Goal: Task Accomplishment & Management: Use online tool/utility

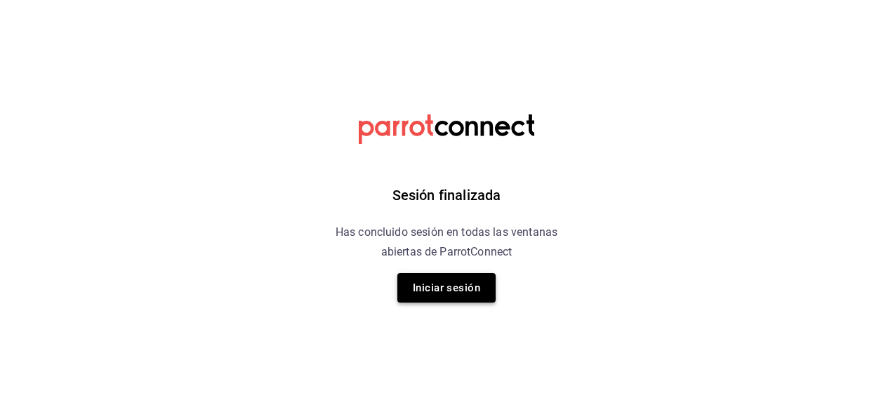
click at [451, 291] on button "Iniciar sesión" at bounding box center [446, 287] width 98 height 29
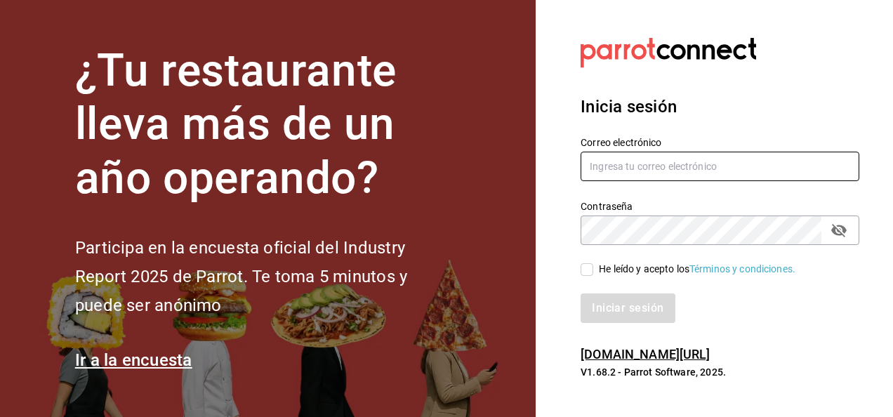
type input "mario.nino@grupocosteno.com"
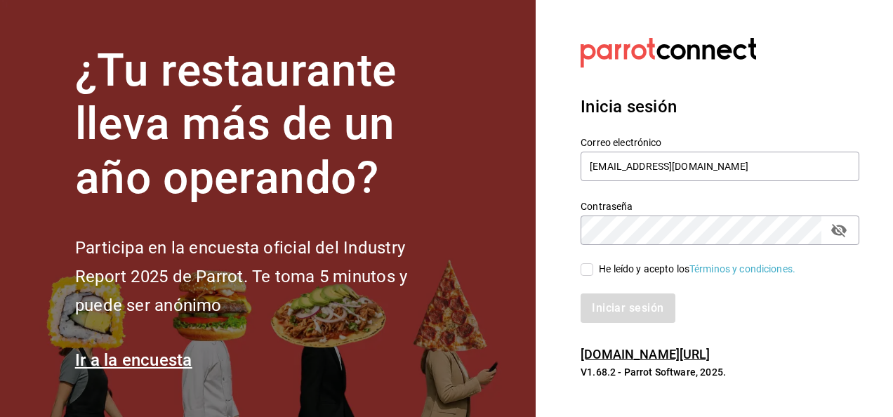
click at [602, 263] on div "He leído y acepto los Términos y condiciones." at bounding box center [697, 269] width 197 height 15
click at [593, 263] on input "He leído y acepto los Términos y condiciones." at bounding box center [587, 269] width 13 height 13
checkbox input "true"
click at [603, 296] on button "Iniciar sesión" at bounding box center [628, 307] width 95 height 29
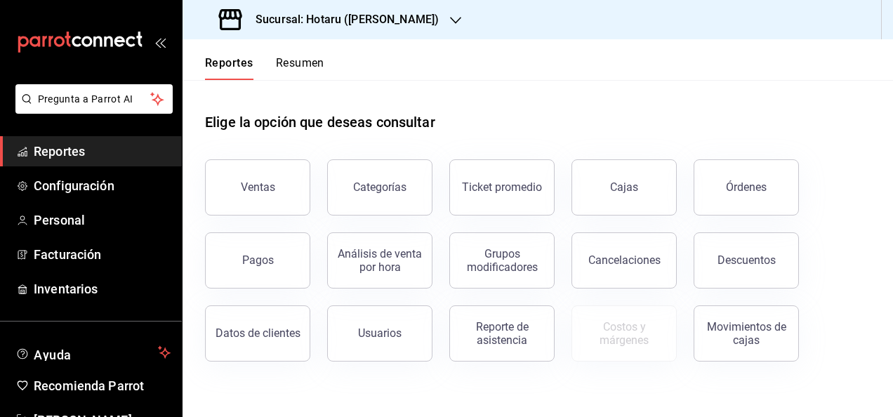
click at [353, 29] on div "Sucursal: Hotaru ([PERSON_NAME])" at bounding box center [330, 19] width 273 height 39
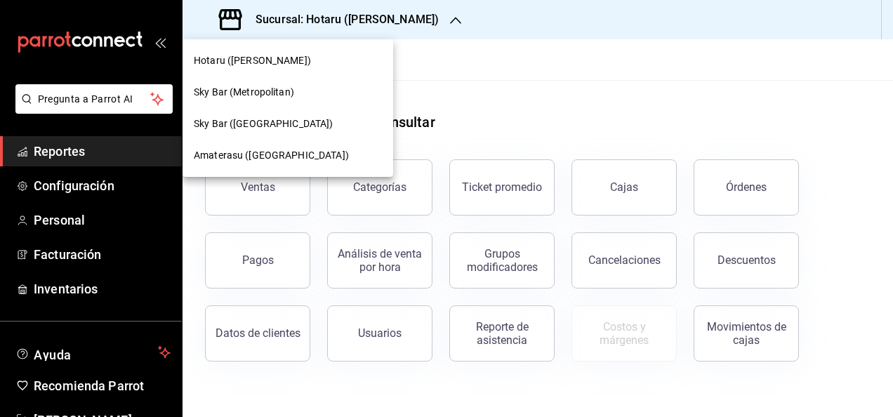
click at [300, 155] on span "Amaterasu ([GEOGRAPHIC_DATA])" at bounding box center [271, 155] width 155 height 15
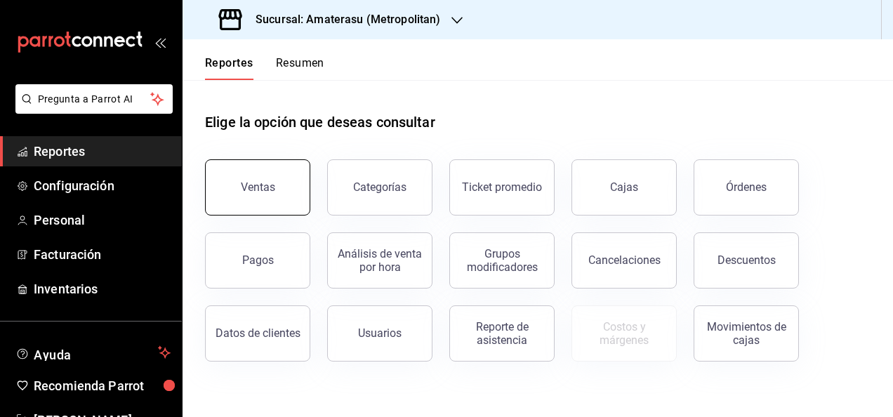
click at [282, 183] on button "Ventas" at bounding box center [257, 187] width 105 height 56
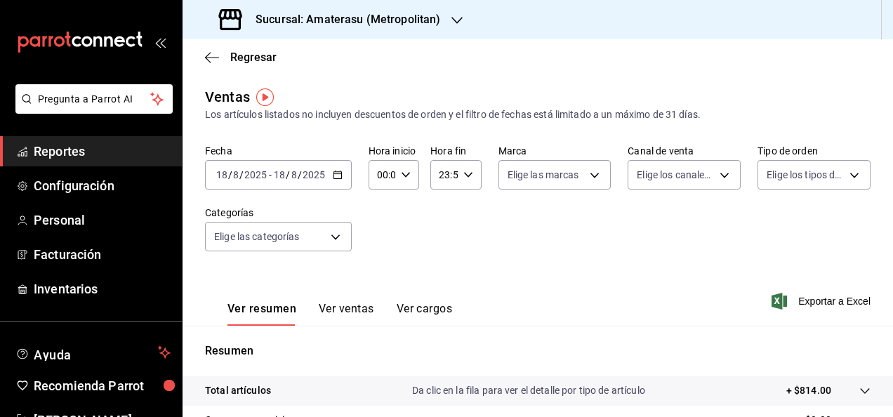
click at [333, 180] on icon "button" at bounding box center [338, 175] width 10 height 10
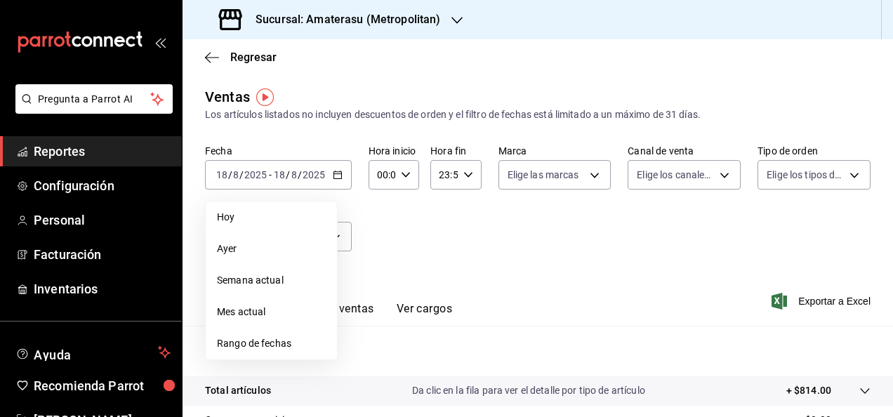
click at [254, 328] on li "Rango de fechas" at bounding box center [271, 344] width 131 height 32
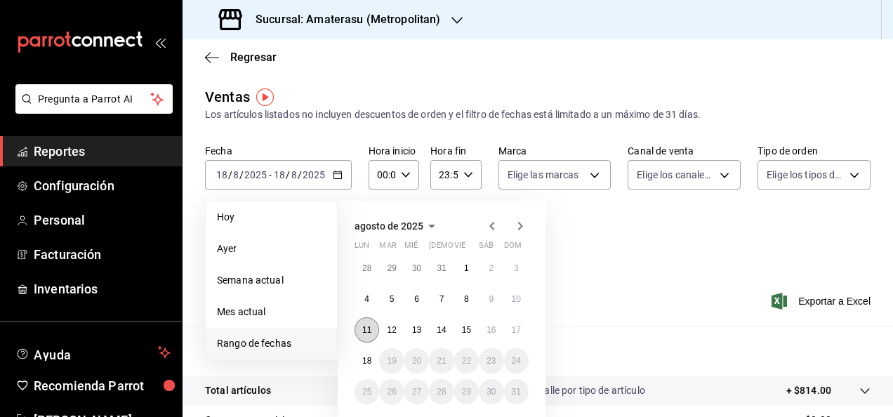
click at [368, 327] on abbr "11" at bounding box center [366, 330] width 9 height 10
click at [367, 365] on button "18" at bounding box center [367, 360] width 25 height 25
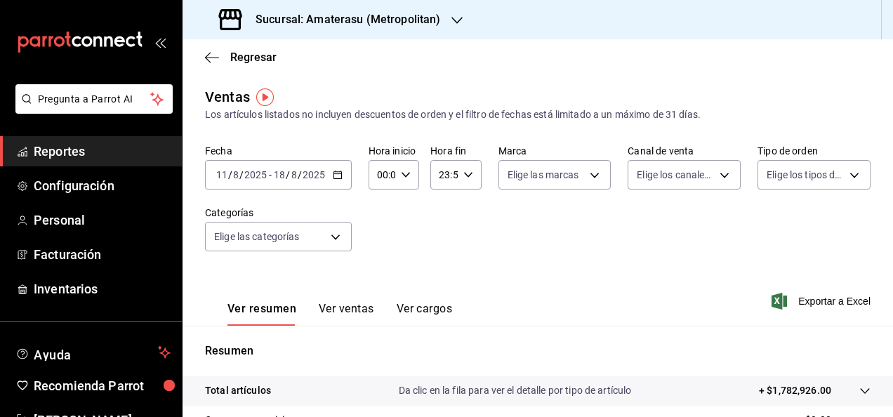
click at [404, 171] on icon "button" at bounding box center [406, 175] width 10 height 10
click at [381, 267] on button "05" at bounding box center [380, 277] width 20 height 28
type input "05:00"
click at [465, 174] on div at bounding box center [446, 208] width 893 height 417
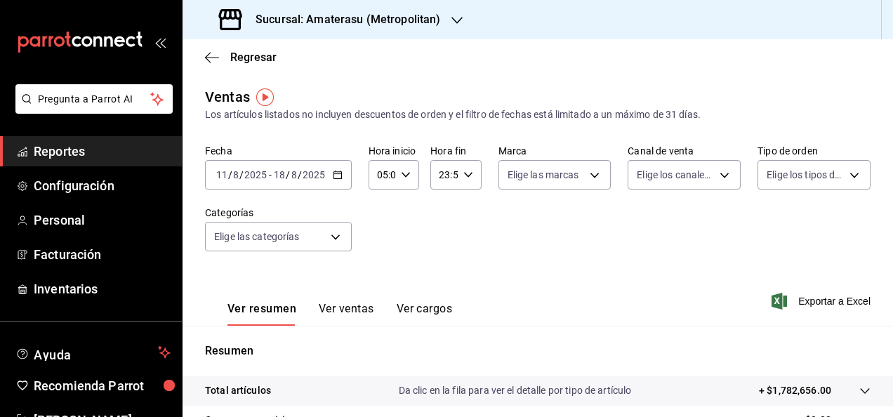
click at [465, 174] on icon "button" at bounding box center [468, 175] width 10 height 10
click at [442, 235] on span "04" at bounding box center [440, 235] width 3 height 11
type input "04:59"
click at [442, 235] on span "04" at bounding box center [440, 235] width 3 height 11
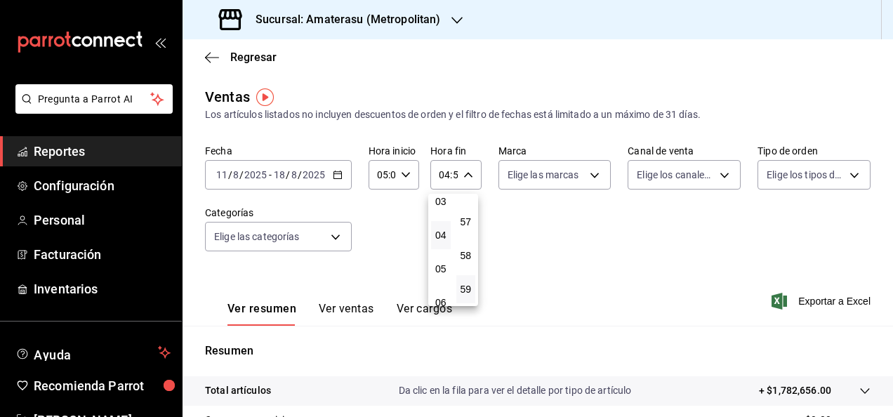
click at [591, 236] on div at bounding box center [446, 208] width 893 height 417
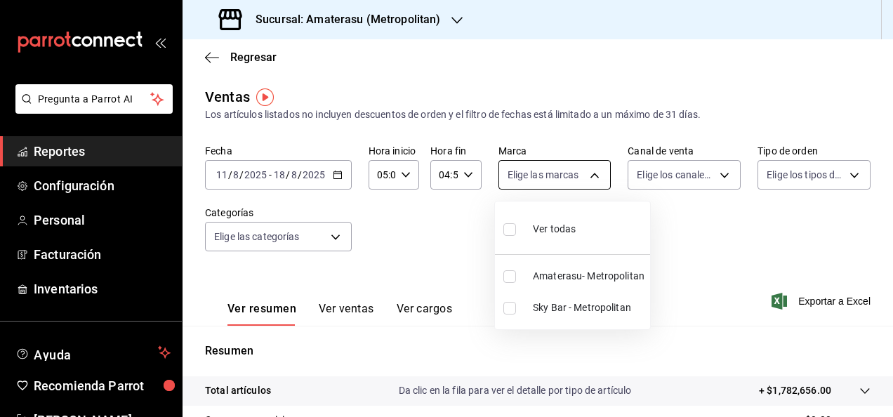
click at [586, 165] on body "Pregunta a Parrot AI Reportes Configuración Personal Facturación Inventarios Ay…" at bounding box center [446, 208] width 893 height 417
click at [551, 277] on span "Amaterasu- Metropolitan" at bounding box center [589, 276] width 112 height 15
type input "e4cd7fcb-d45b-43ae-a99f-ad4ccfcd9032"
checkbox input "true"
click at [721, 210] on div at bounding box center [446, 208] width 893 height 417
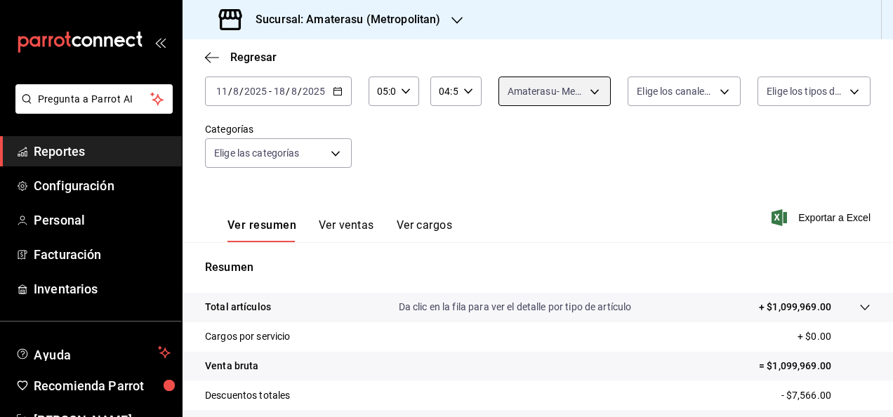
scroll to position [124, 0]
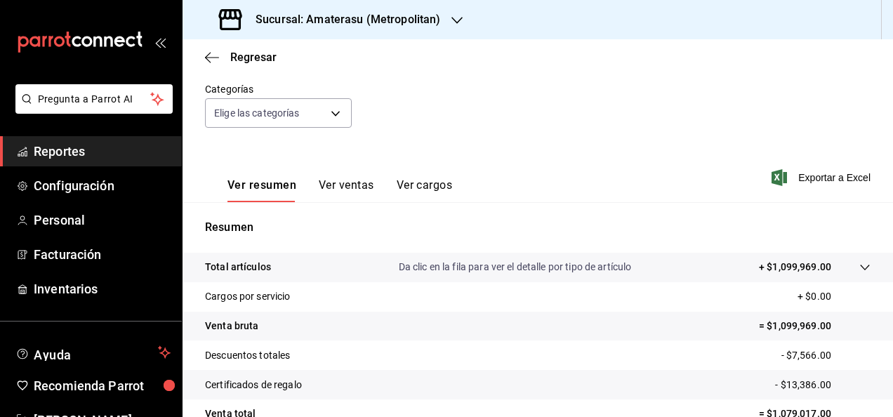
click at [378, 187] on div "Ver resumen Ver ventas Ver cargos" at bounding box center [339, 190] width 225 height 24
click at [359, 186] on button "Ver ventas" at bounding box center [346, 190] width 55 height 24
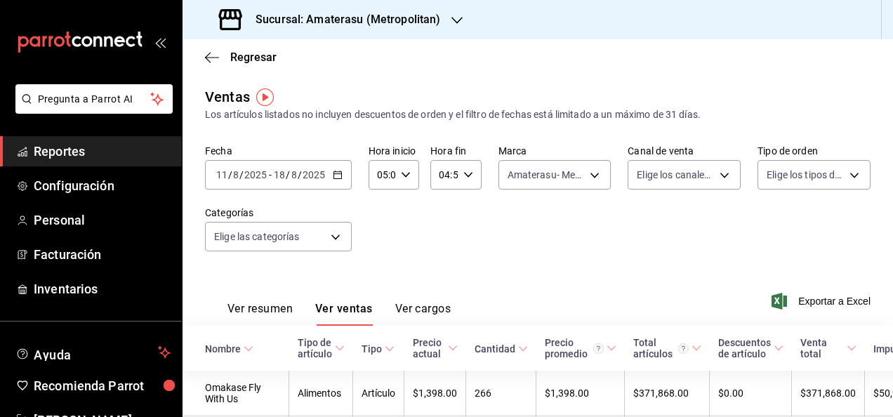
click at [278, 305] on button "Ver resumen" at bounding box center [259, 314] width 65 height 24
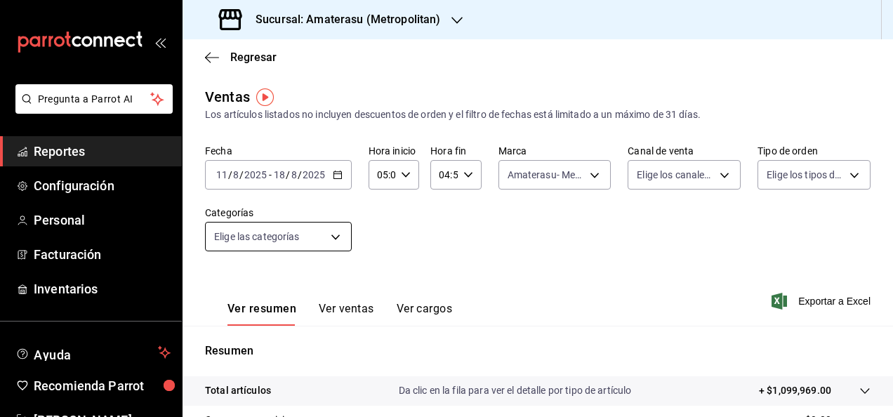
click at [340, 228] on body "Pregunta a Parrot AI Reportes Configuración Personal Facturación Inventarios Ay…" at bounding box center [446, 208] width 893 height 417
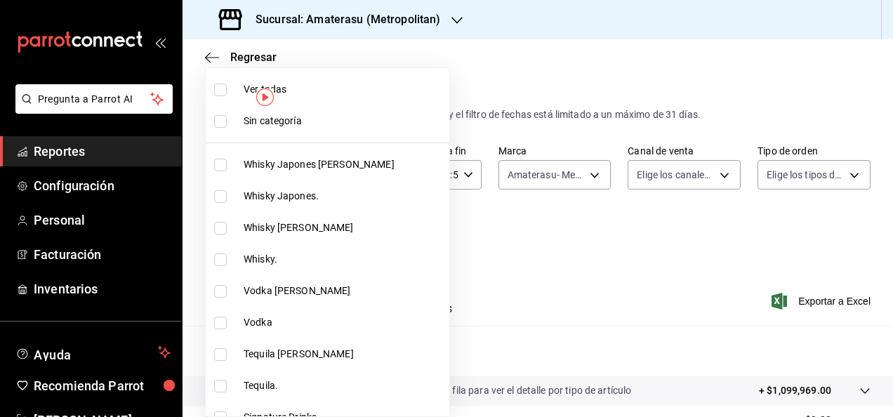
click at [310, 90] on span "Ver todas" at bounding box center [344, 89] width 200 height 15
type input "087d9878-8a04-48ff-ab24-0b3ef0fdf69f,f9a59ea1-282a-4f27-8dee-44d2a5bc8fe2,3473a…"
checkbox input "true"
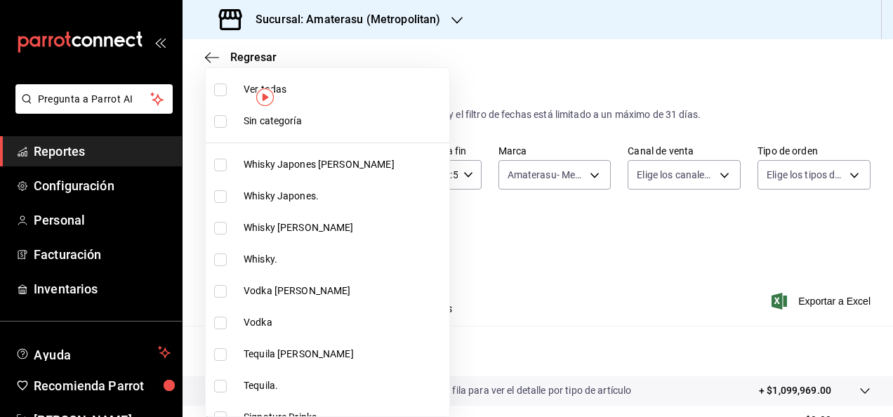
checkbox input "true"
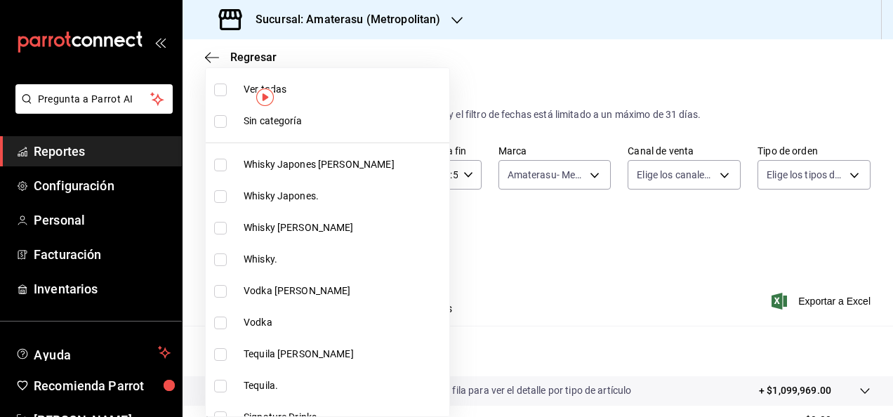
checkbox input "true"
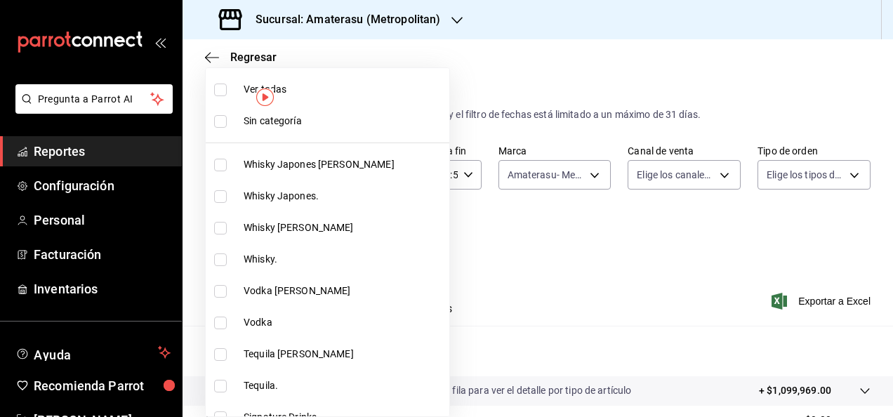
checkbox input "true"
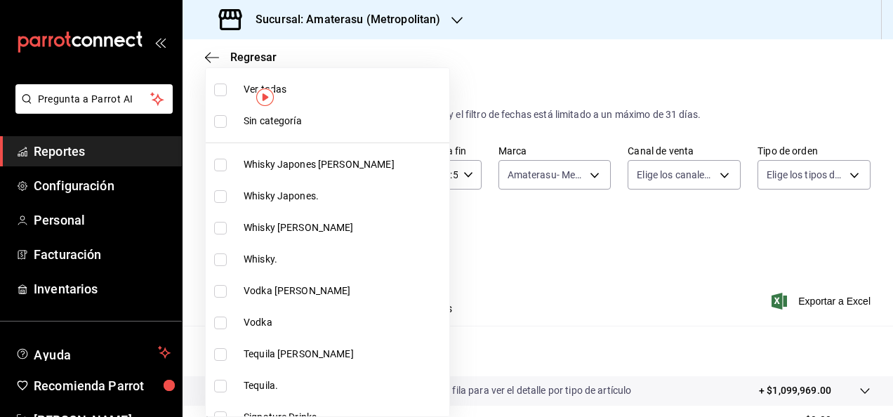
checkbox input "true"
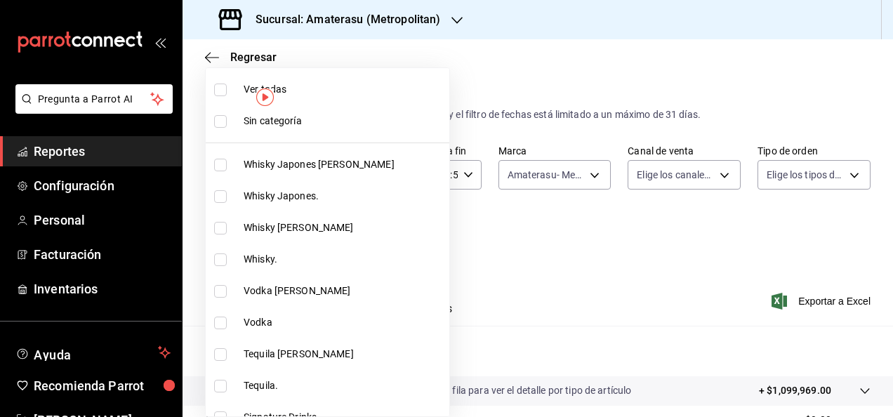
checkbox input "true"
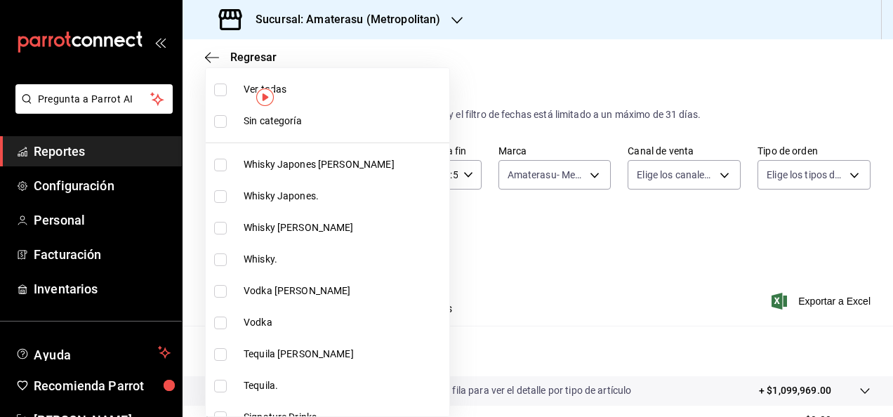
checkbox input "true"
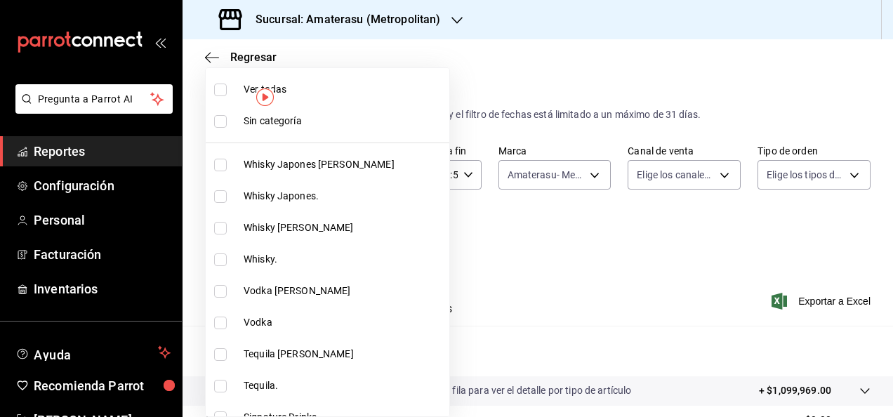
checkbox input "true"
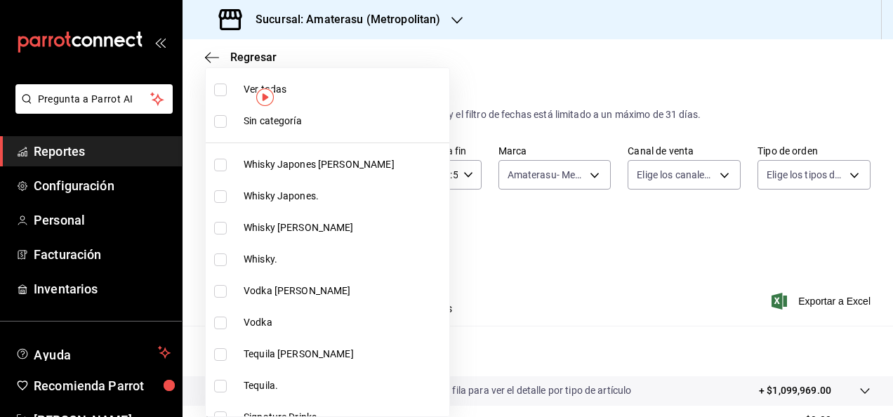
checkbox input "true"
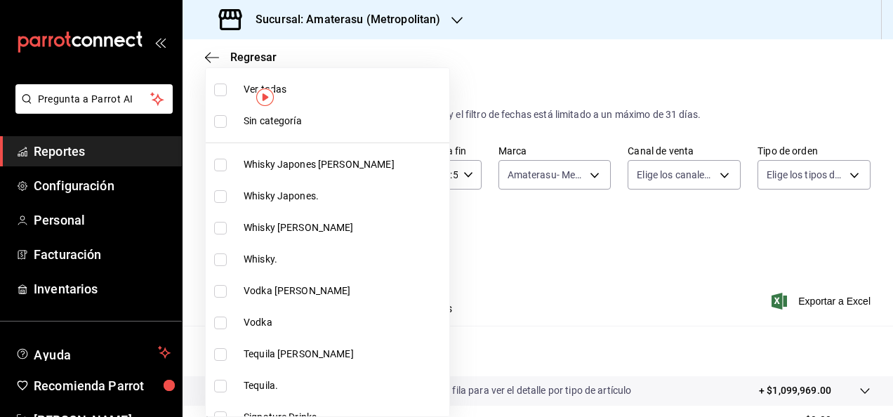
checkbox input "true"
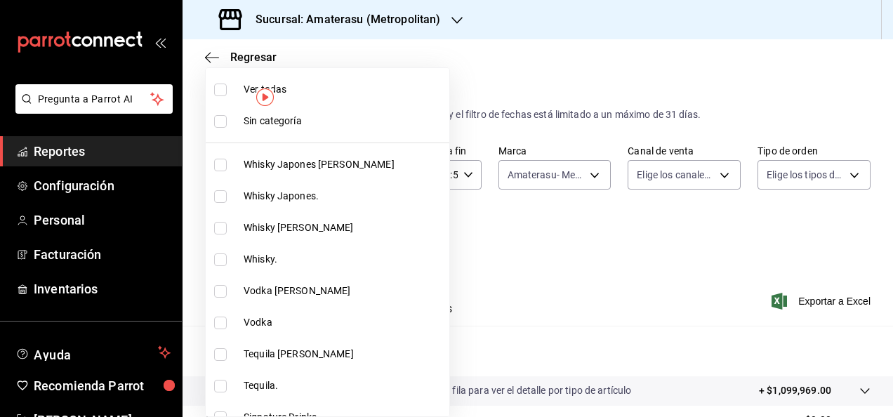
checkbox input "true"
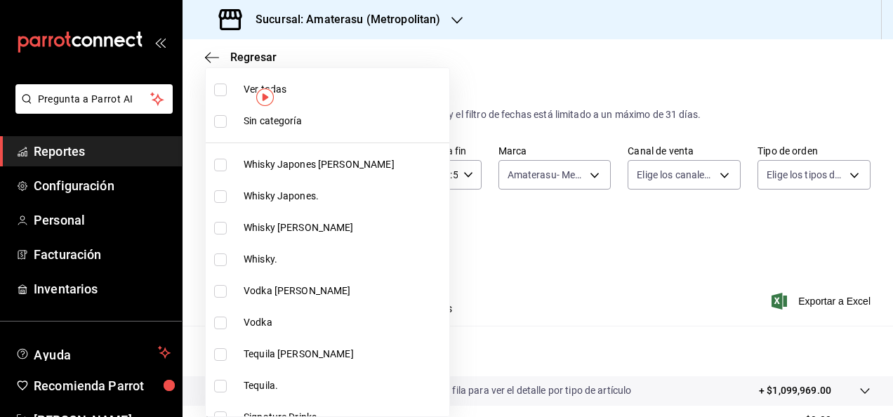
checkbox input "true"
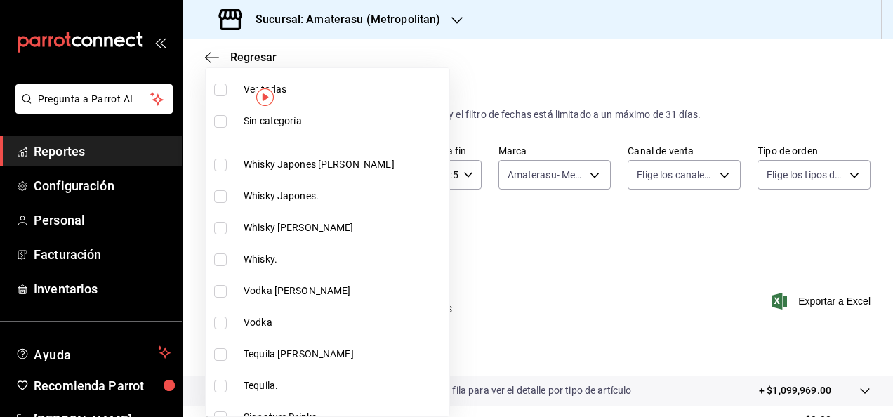
checkbox input "true"
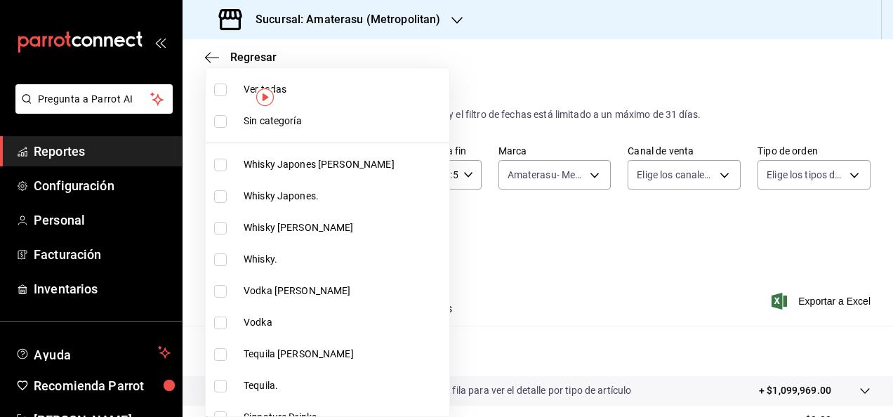
checkbox input "true"
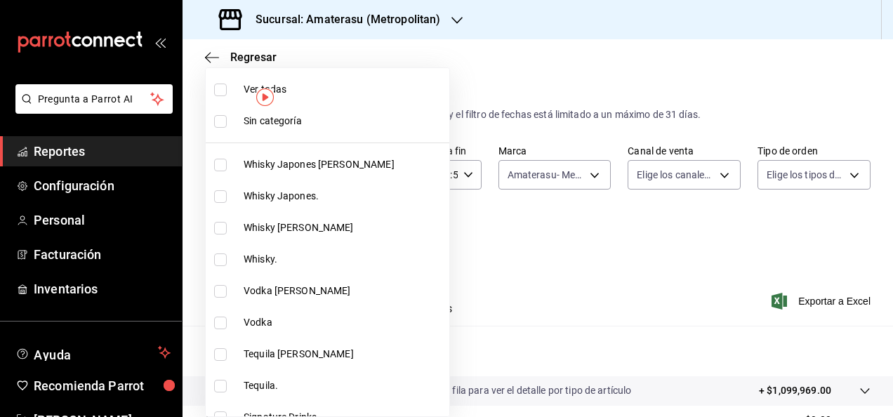
checkbox input "true"
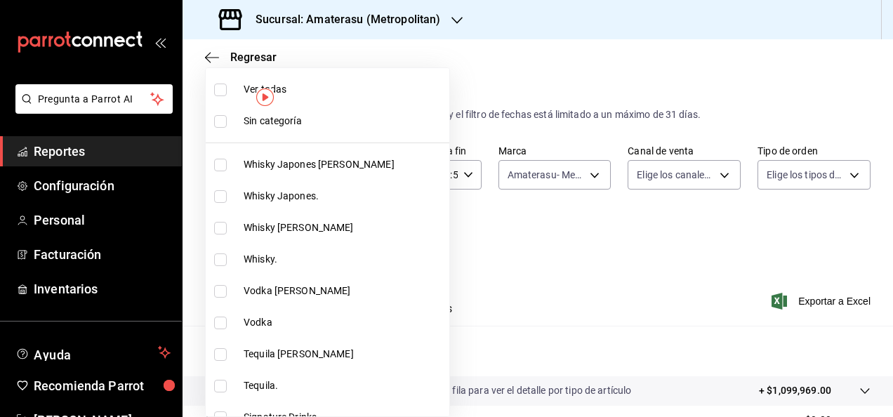
checkbox input "true"
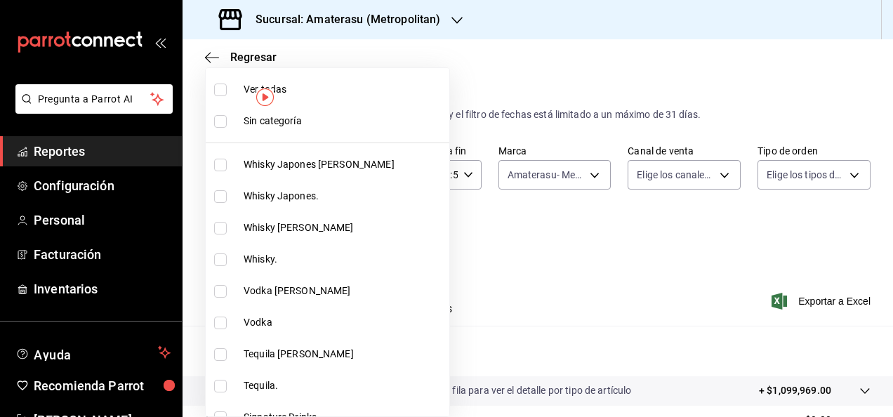
checkbox input "true"
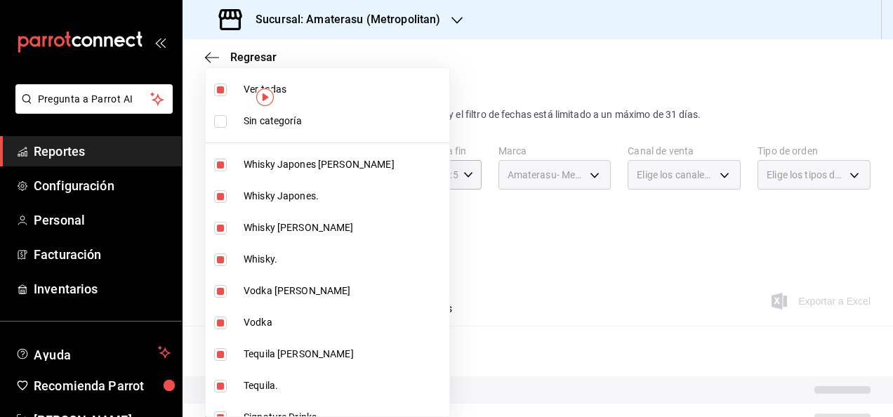
click at [535, 305] on div at bounding box center [446, 208] width 893 height 417
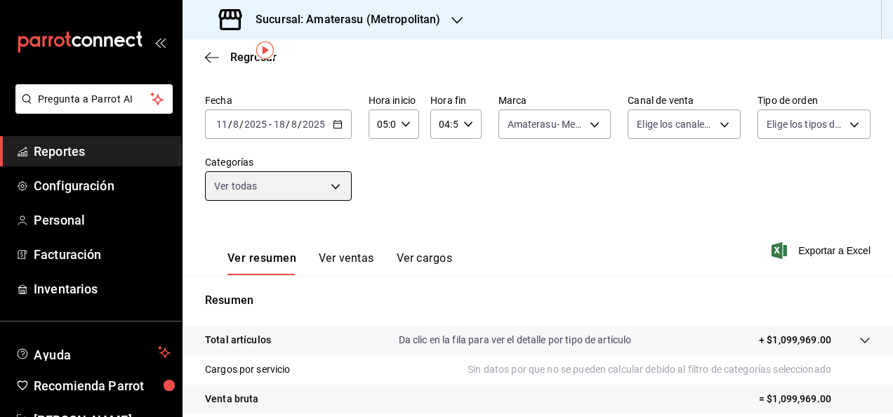
scroll to position [32, 0]
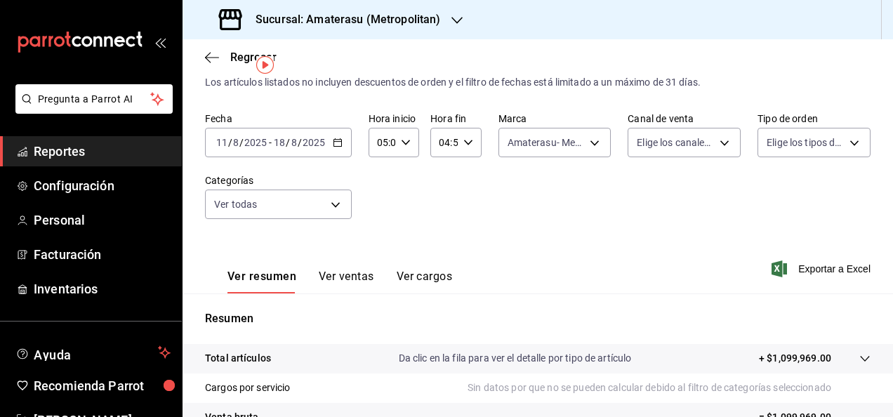
click at [338, 260] on div "Ver resumen Ver ventas Ver cargos" at bounding box center [328, 273] width 247 height 41
click at [340, 275] on button "Ver ventas" at bounding box center [346, 282] width 55 height 24
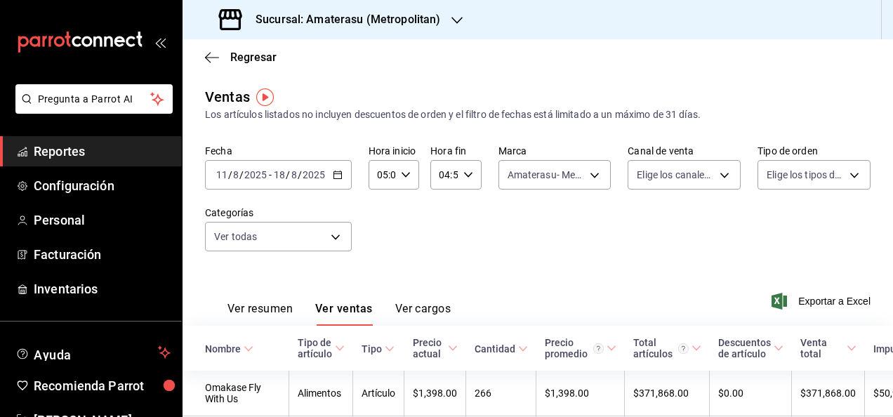
click at [331, 221] on div "Ver todas" at bounding box center [278, 233] width 147 height 35
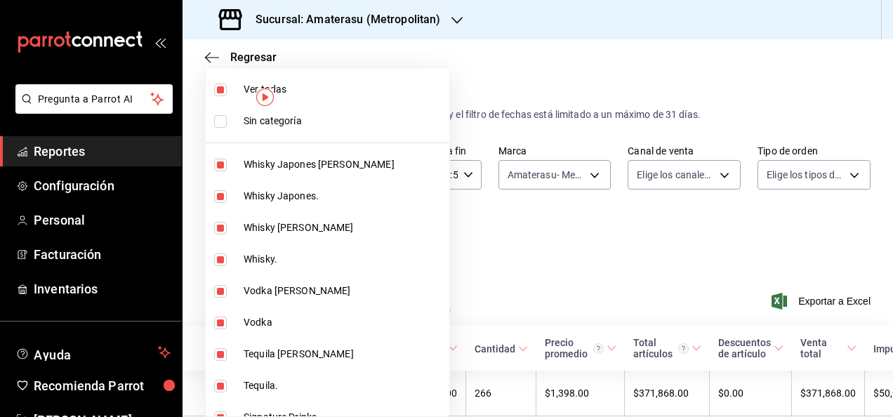
click at [334, 237] on body "Pregunta a Parrot AI Reportes Configuración Personal Facturación Inventarios Ay…" at bounding box center [446, 208] width 893 height 417
click at [306, 90] on span "Ver todas" at bounding box center [344, 89] width 200 height 15
checkbox input "false"
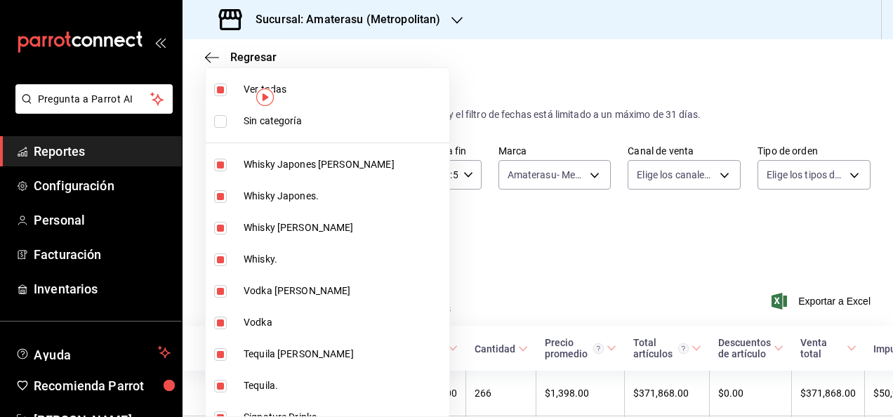
checkbox input "false"
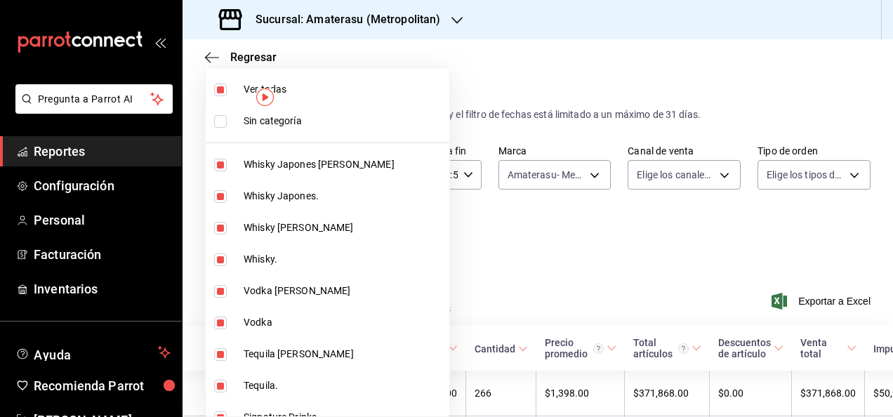
checkbox input "false"
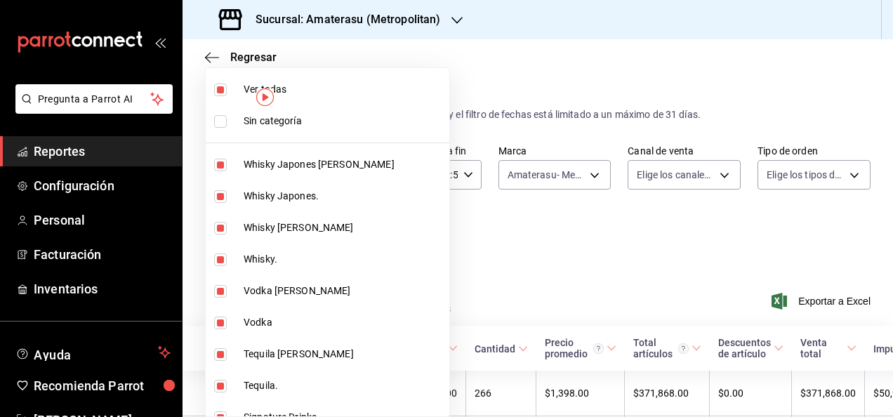
checkbox input "false"
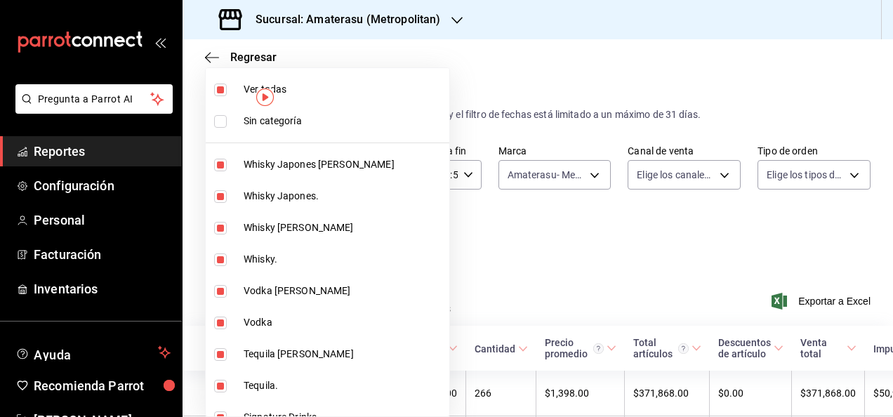
checkbox input "false"
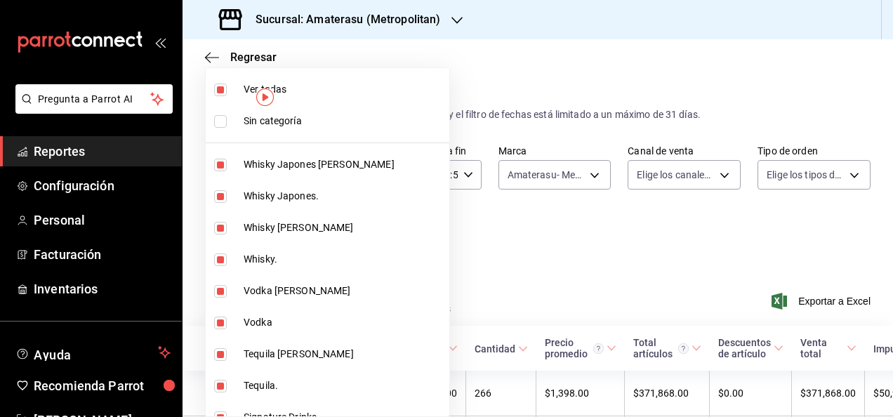
checkbox input "false"
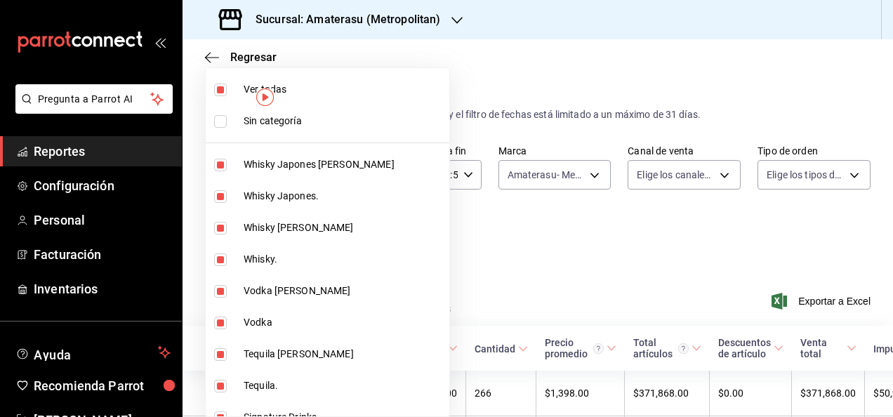
checkbox input "false"
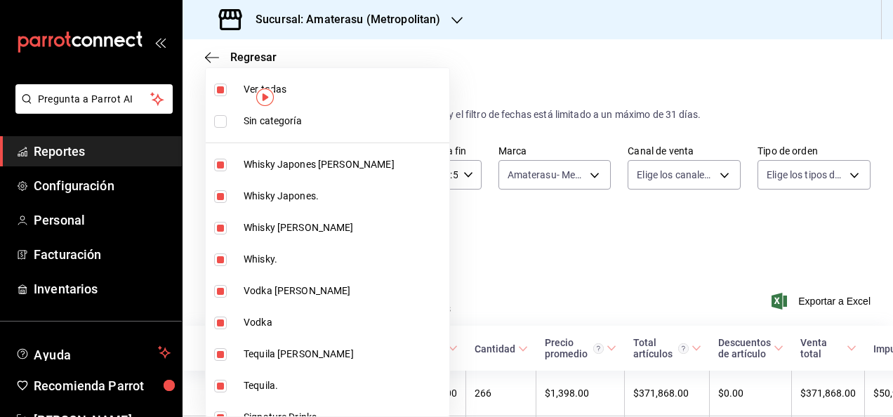
checkbox input "false"
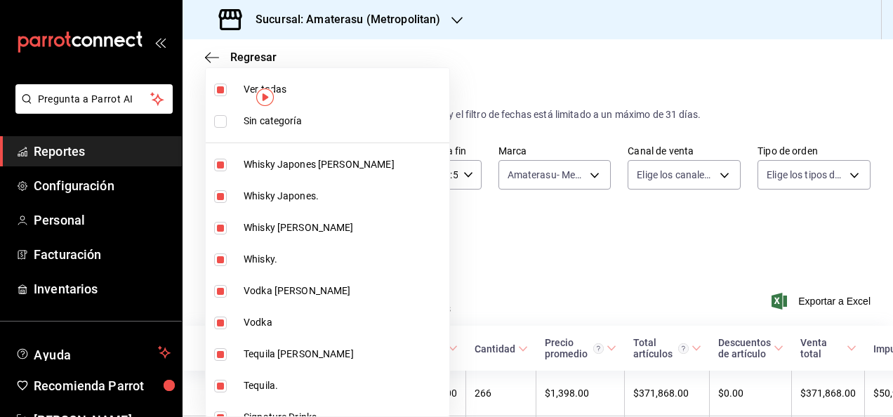
checkbox input "false"
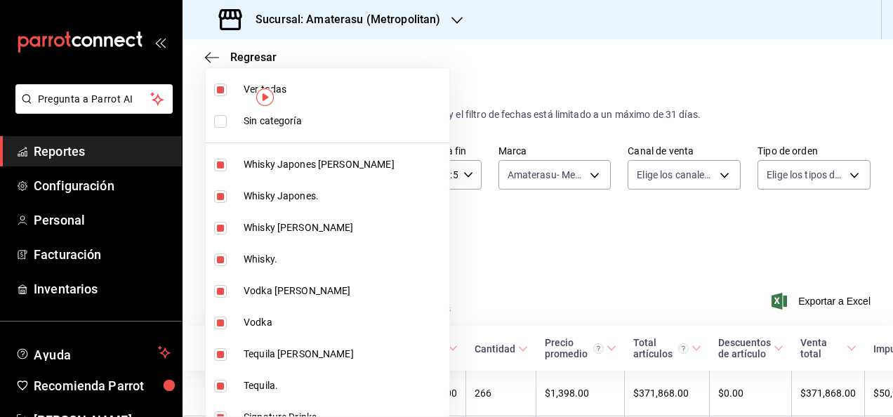
checkbox input "false"
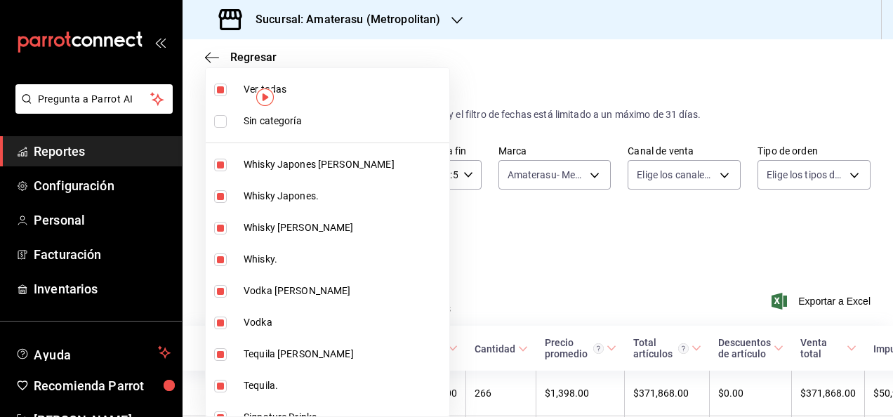
checkbox input "false"
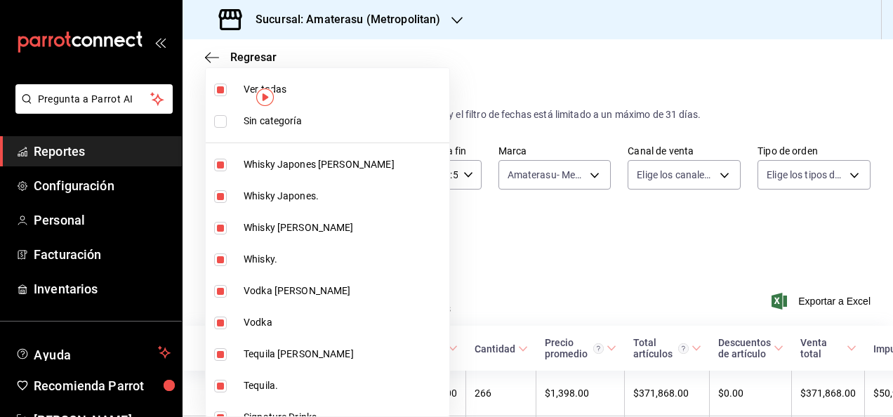
checkbox input "false"
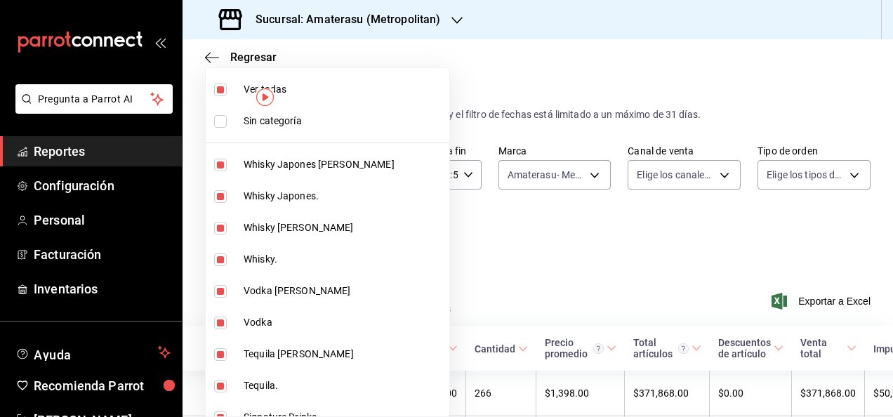
checkbox input "false"
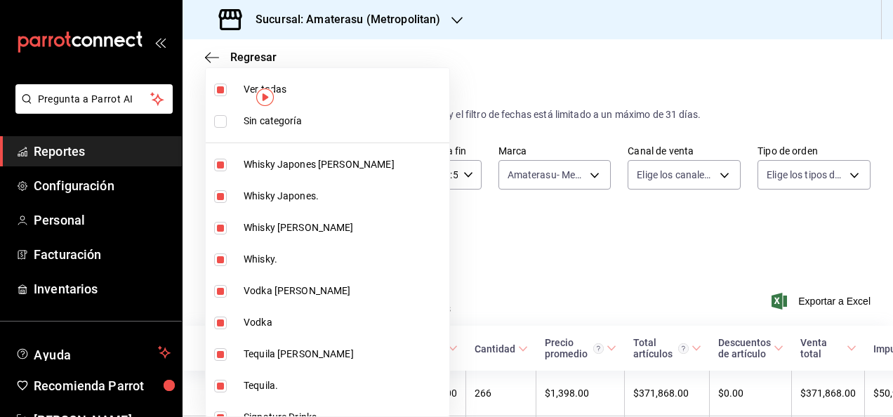
checkbox input "false"
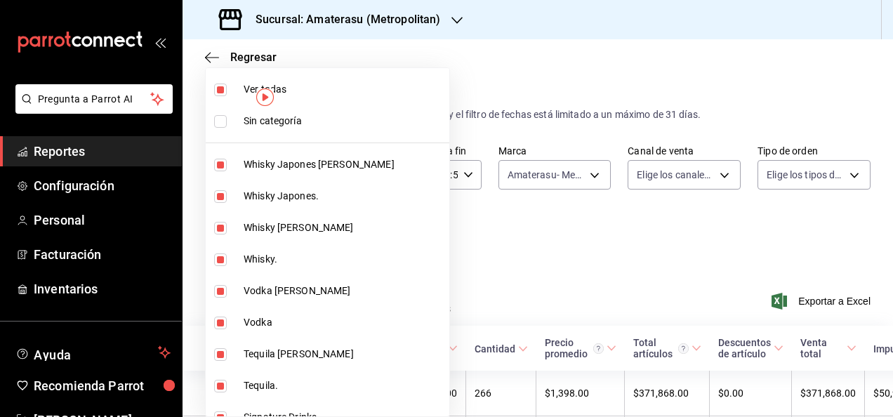
checkbox input "false"
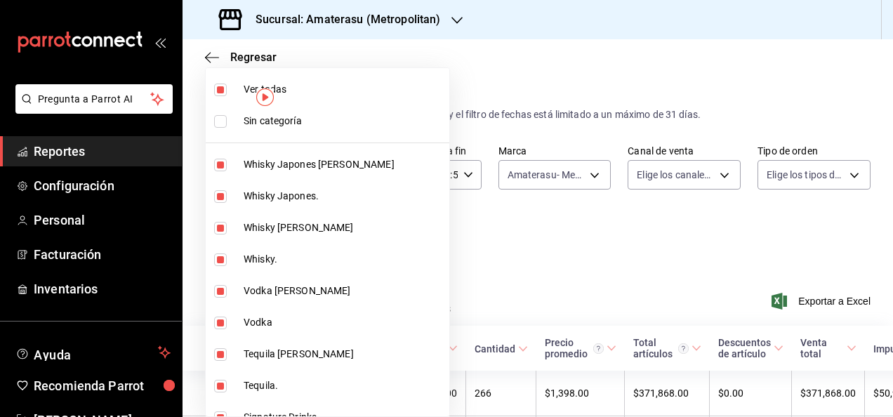
checkbox input "false"
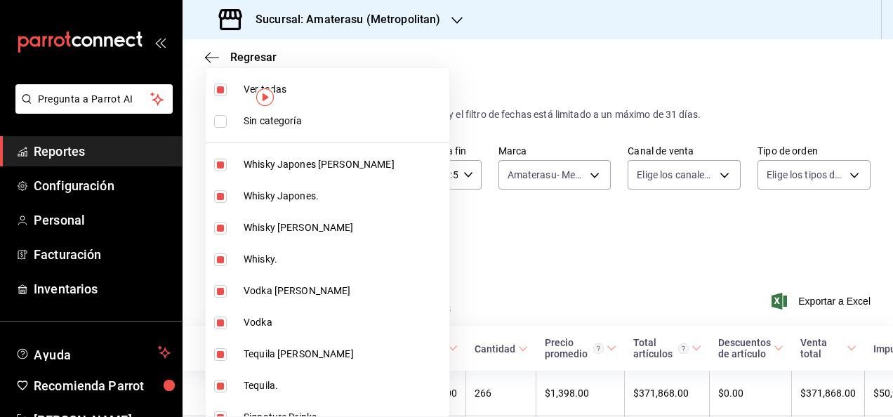
checkbox input "false"
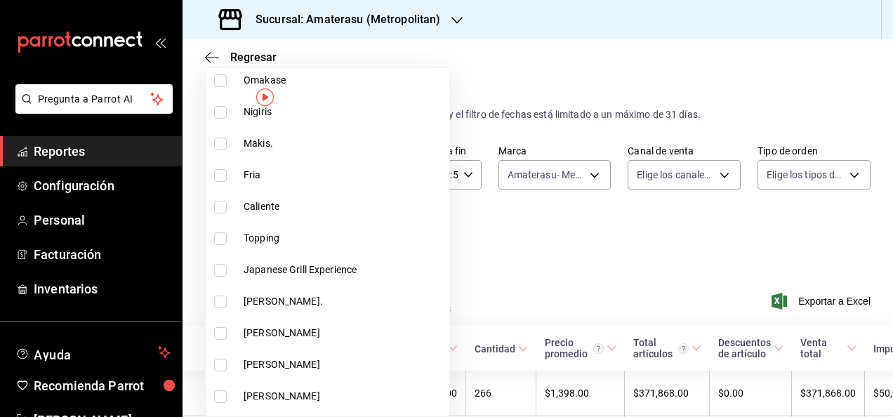
scroll to position [952, 0]
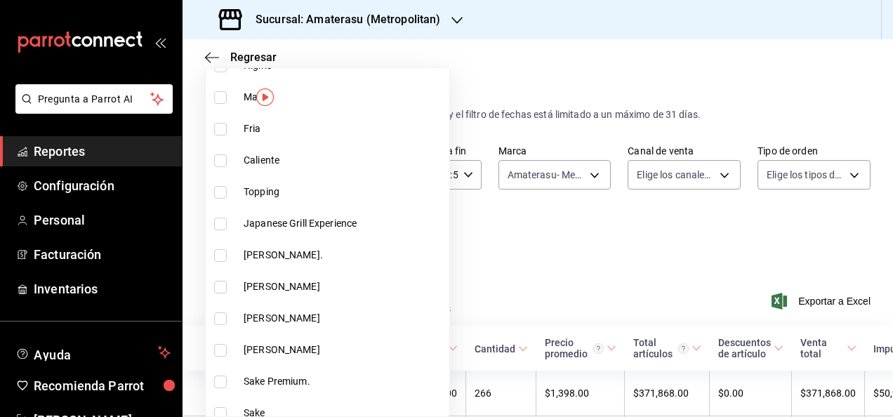
click at [292, 255] on span "[PERSON_NAME]." at bounding box center [344, 255] width 200 height 15
type input "c8f04329-429a-4c23-ba48-e2260874de9c"
checkbox input "true"
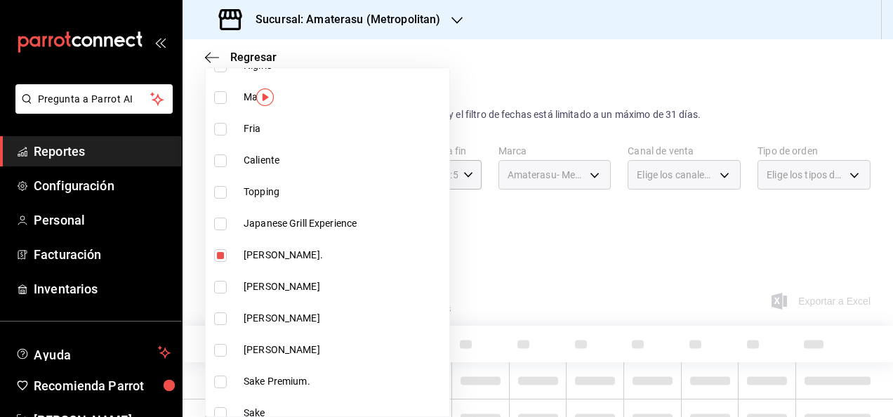
click at [288, 284] on span "[PERSON_NAME]" at bounding box center [344, 286] width 200 height 15
type input "c8f04329-429a-4c23-ba48-e2260874de9c,556ca545-41d2-4e94-98e2-89698f0288ad"
checkbox input "true"
click at [284, 306] on li "[PERSON_NAME]" at bounding box center [328, 319] width 244 height 32
type input "c8f04329-429a-4c23-ba48-e2260874de9c,556ca545-41d2-4e94-98e2-89698f0288ad,14dba…"
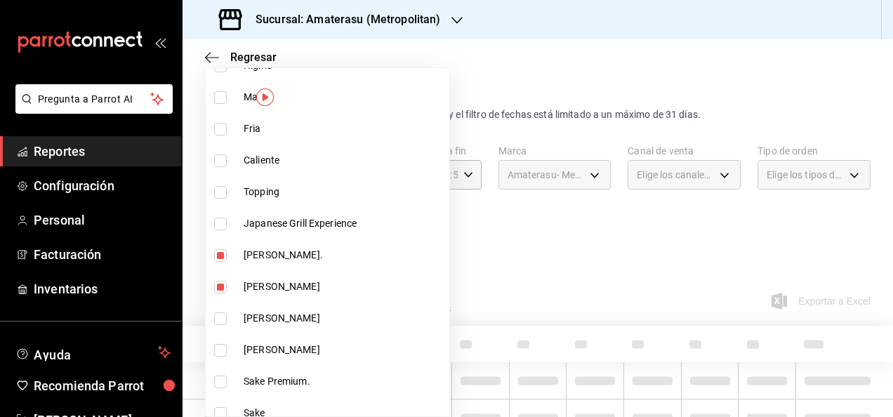
checkbox input "true"
click at [279, 338] on li "[PERSON_NAME]" at bounding box center [328, 350] width 244 height 32
type input "c8f04329-429a-4c23-ba48-e2260874de9c,556ca545-41d2-4e94-98e2-89698f0288ad,14dba…"
checkbox input "true"
click at [270, 375] on span "Sake Premium." at bounding box center [344, 381] width 200 height 15
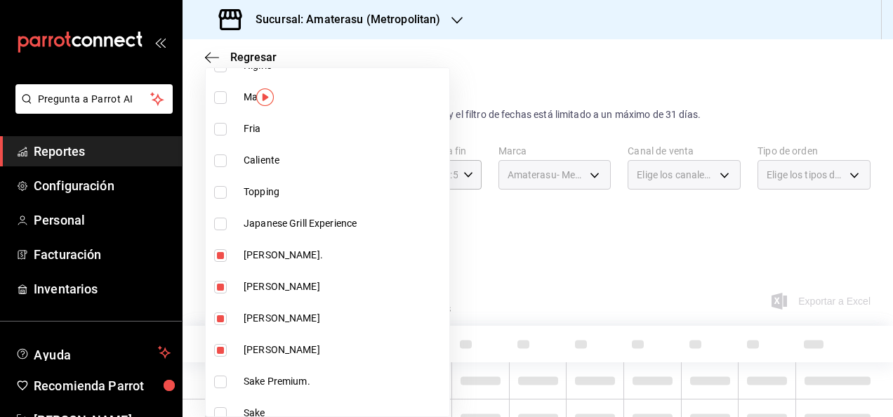
type input "c8f04329-429a-4c23-ba48-e2260874de9c,556ca545-41d2-4e94-98e2-89698f0288ad,14dba…"
checkbox input "true"
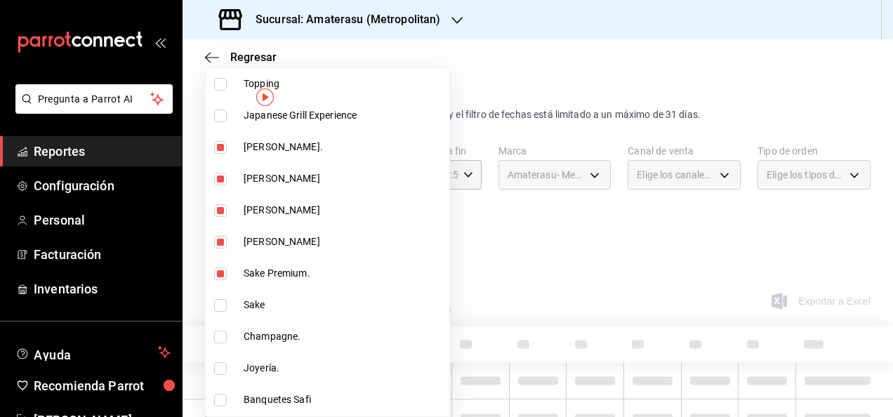
scroll to position [1064, 0]
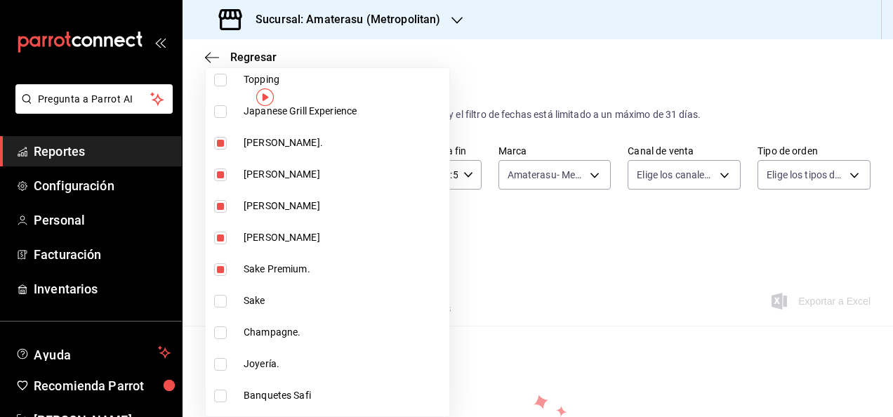
click at [282, 305] on span "Sake" at bounding box center [344, 300] width 200 height 15
type input "c8f04329-429a-4c23-ba48-e2260874de9c,556ca545-41d2-4e94-98e2-89698f0288ad,14dba…"
checkbox input "true"
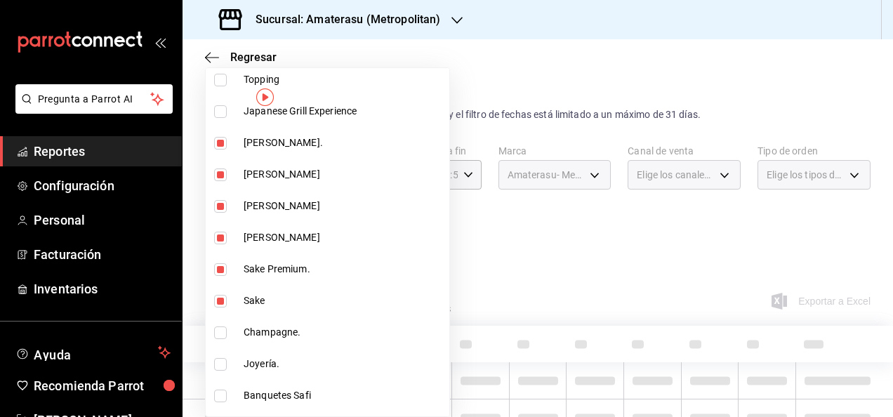
click at [274, 326] on span "Champagne." at bounding box center [344, 332] width 200 height 15
type input "c8f04329-429a-4c23-ba48-e2260874de9c,556ca545-41d2-4e94-98e2-89698f0288ad,14dba…"
checkbox input "true"
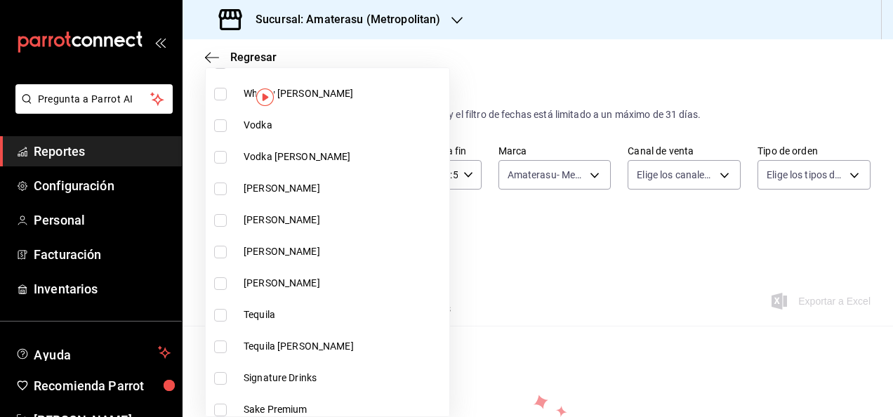
scroll to position [1872, 0]
click at [286, 194] on li "[PERSON_NAME]" at bounding box center [328, 188] width 244 height 32
type input "c8f04329-429a-4c23-ba48-e2260874de9c,556ca545-41d2-4e94-98e2-89698f0288ad,14dba…"
checkbox input "true"
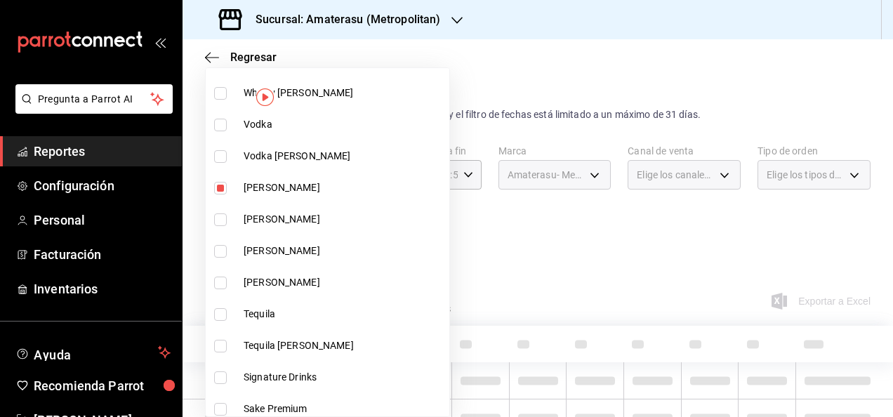
click at [286, 214] on span "[PERSON_NAME]" at bounding box center [344, 219] width 200 height 15
type input "c8f04329-429a-4c23-ba48-e2260874de9c,556ca545-41d2-4e94-98e2-89698f0288ad,14dba…"
checkbox input "true"
click at [272, 249] on span "[PERSON_NAME]" at bounding box center [344, 251] width 200 height 15
type input "c8f04329-429a-4c23-ba48-e2260874de9c,556ca545-41d2-4e94-98e2-89698f0288ad,14dba…"
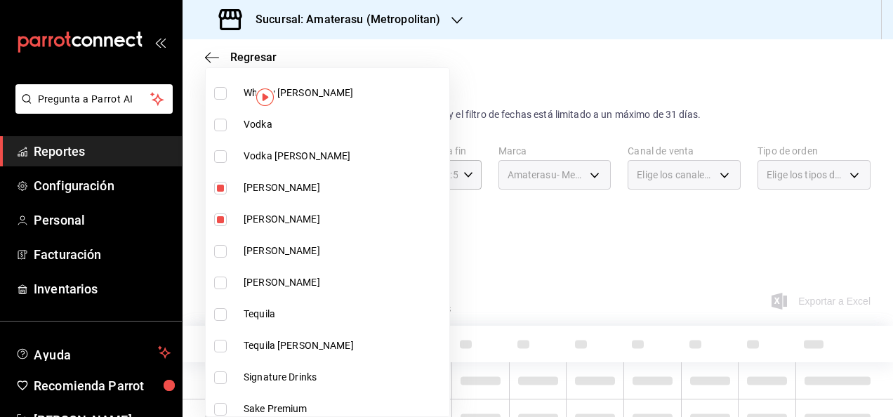
checkbox input "true"
click at [258, 288] on span "[PERSON_NAME]" at bounding box center [344, 282] width 200 height 15
type input "c8f04329-429a-4c23-ba48-e2260874de9c,556ca545-41d2-4e94-98e2-89698f0288ad,14dba…"
checkbox input "true"
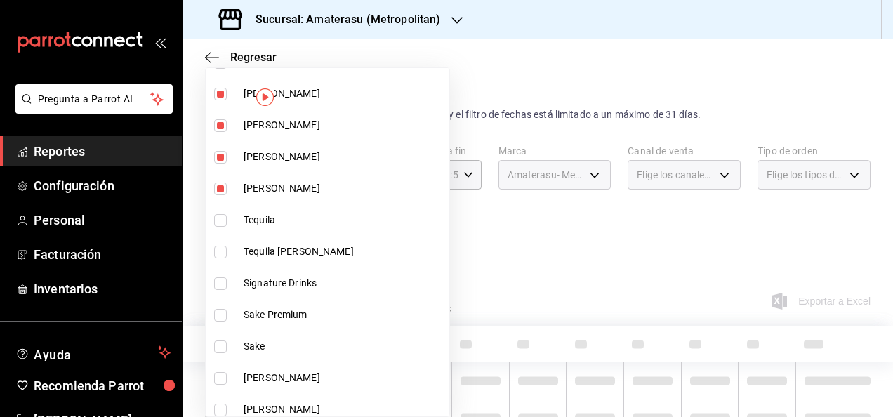
scroll to position [2021, 0]
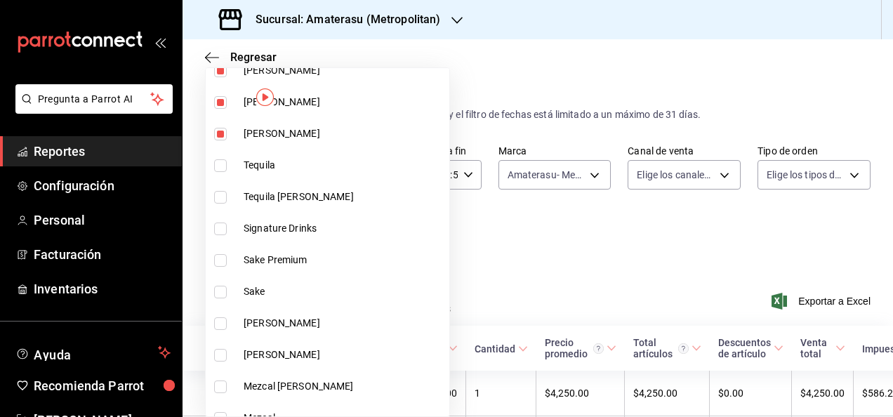
click at [271, 257] on span "Sake Premium" at bounding box center [344, 260] width 200 height 15
type input "c8f04329-429a-4c23-ba48-e2260874de9c,556ca545-41d2-4e94-98e2-89698f0288ad,14dba…"
checkbox input "true"
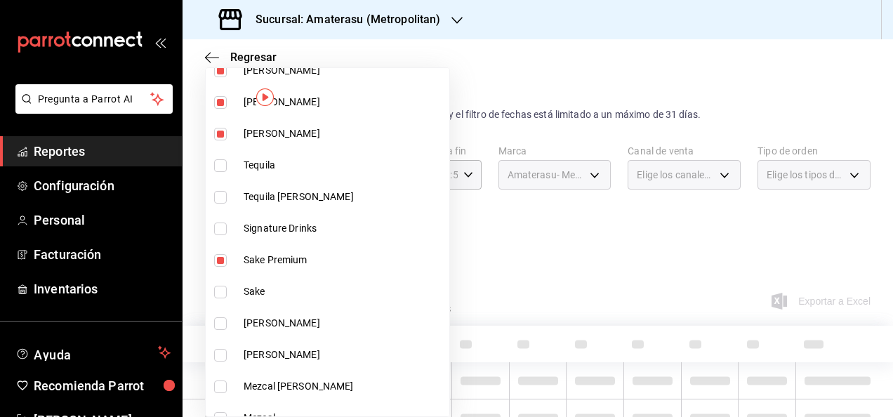
click at [261, 279] on li "Sake" at bounding box center [328, 292] width 244 height 32
type input "c8f04329-429a-4c23-ba48-e2260874de9c,556ca545-41d2-4e94-98e2-89698f0288ad,14dba…"
checkbox input "true"
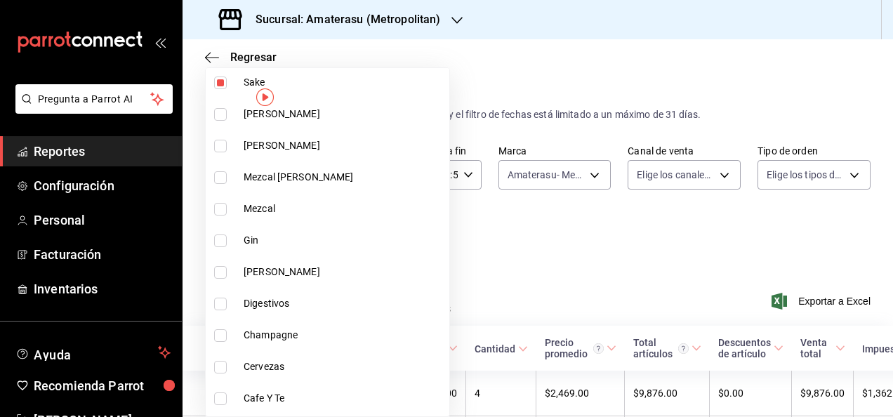
scroll to position [2322, 0]
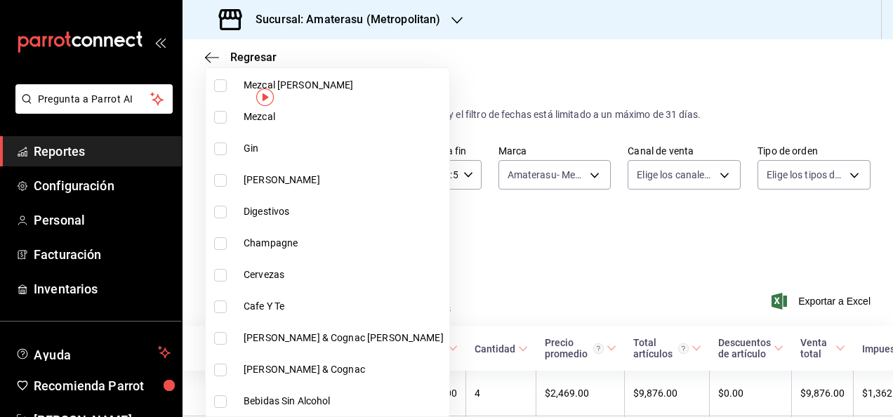
click at [280, 246] on span "Champagne" at bounding box center [344, 243] width 200 height 15
type input "c8f04329-429a-4c23-ba48-e2260874de9c,556ca545-41d2-4e94-98e2-89698f0288ad,14dba…"
checkbox input "true"
click at [472, 246] on div at bounding box center [446, 208] width 893 height 417
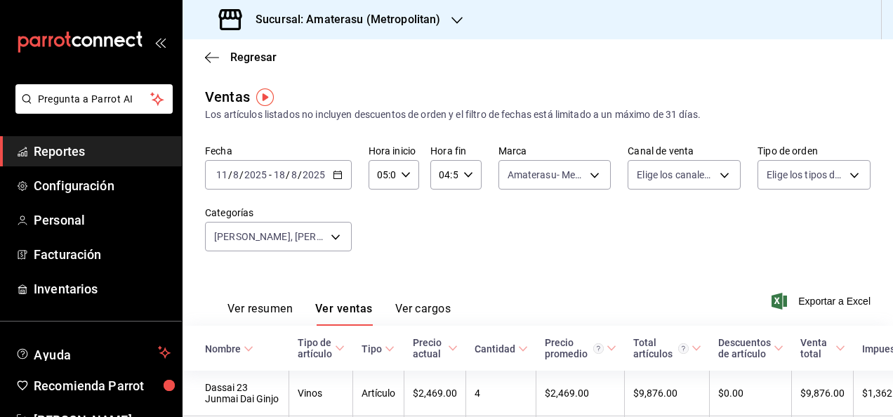
click at [472, 246] on div "Fecha [DATE] [DATE] - [DATE] [DATE] Hora inicio 05:00 Hora inicio Hora fin 04:5…" at bounding box center [538, 207] width 666 height 124
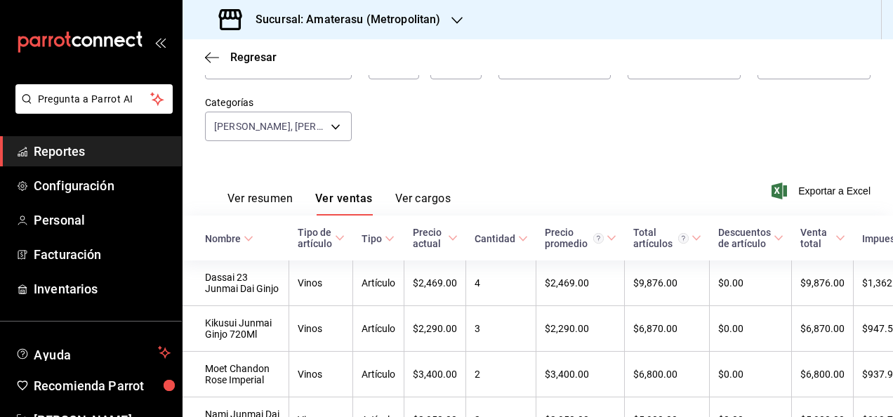
scroll to position [109, 0]
click at [835, 234] on icon at bounding box center [840, 239] width 10 height 10
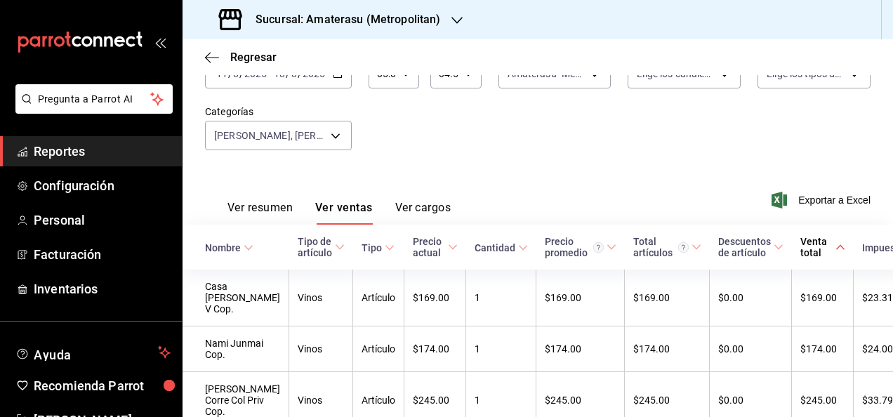
scroll to position [0, 0]
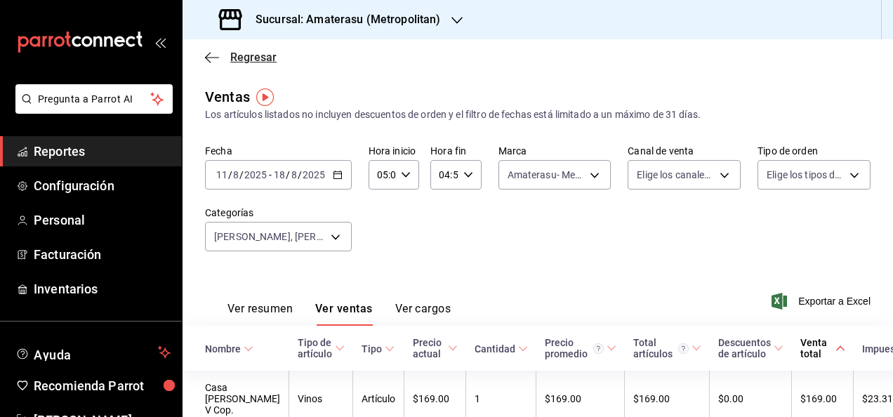
click at [226, 52] on span "Regresar" at bounding box center [241, 57] width 72 height 13
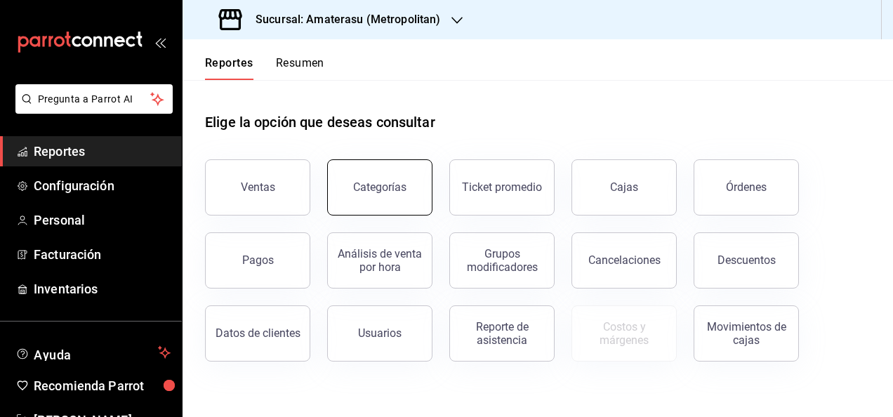
click at [406, 174] on button "Categorías" at bounding box center [379, 187] width 105 height 56
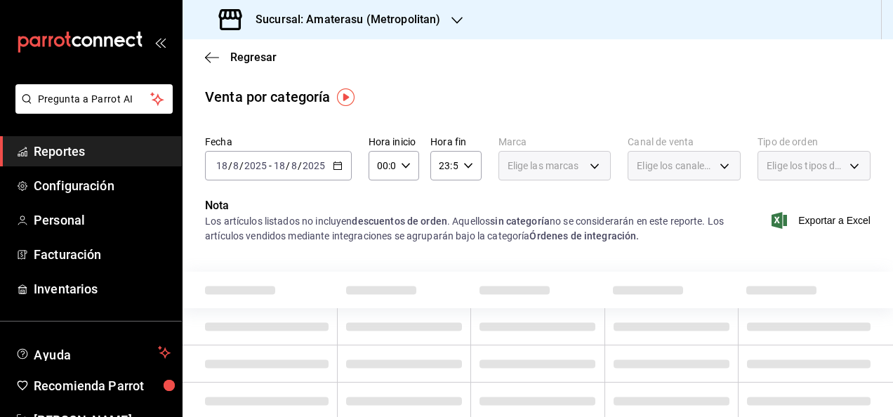
click at [339, 161] on icon "button" at bounding box center [338, 166] width 10 height 10
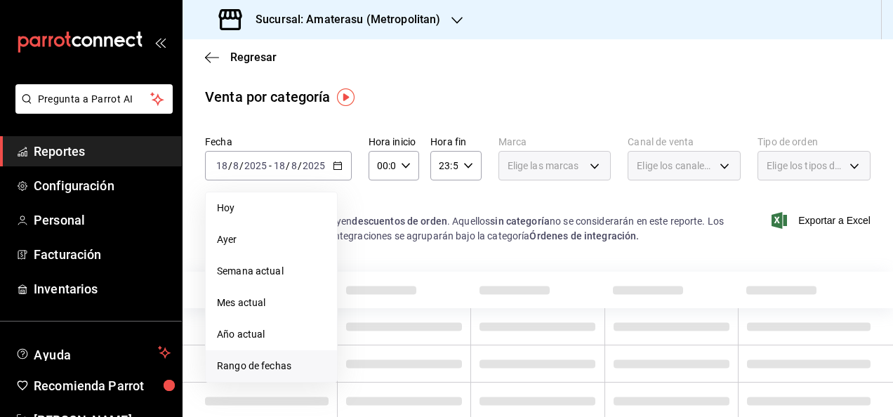
click at [265, 358] on li "Rango de fechas" at bounding box center [271, 366] width 131 height 32
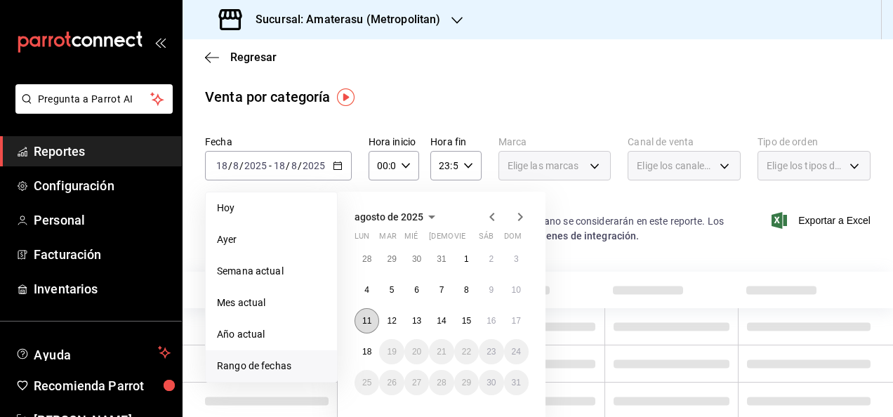
click at [371, 314] on button "11" at bounding box center [367, 320] width 25 height 25
click at [366, 351] on abbr "18" at bounding box center [366, 352] width 9 height 10
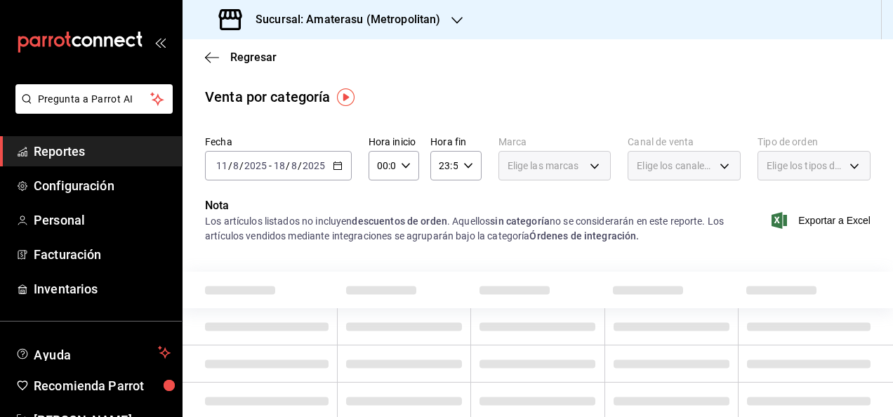
click at [403, 170] on icon "button" at bounding box center [406, 166] width 10 height 10
click at [372, 268] on button "05" at bounding box center [380, 277] width 20 height 28
click at [388, 277] on button "05" at bounding box center [380, 277] width 20 height 28
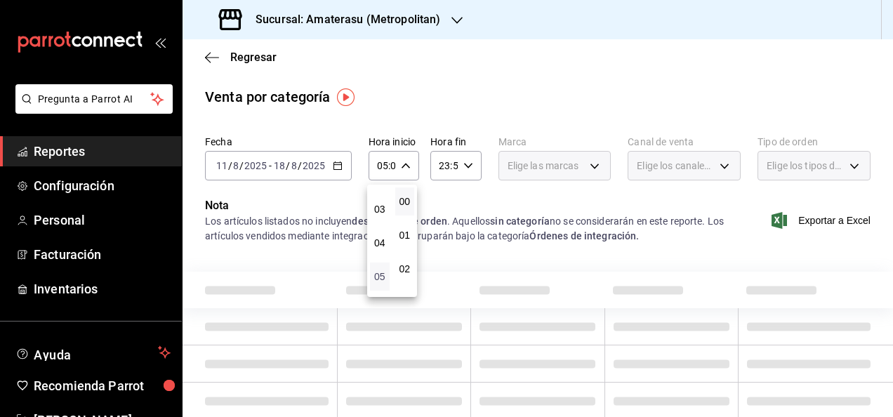
click at [381, 276] on span "05" at bounding box center [379, 276] width 3 height 11
click at [522, 111] on div at bounding box center [446, 208] width 893 height 417
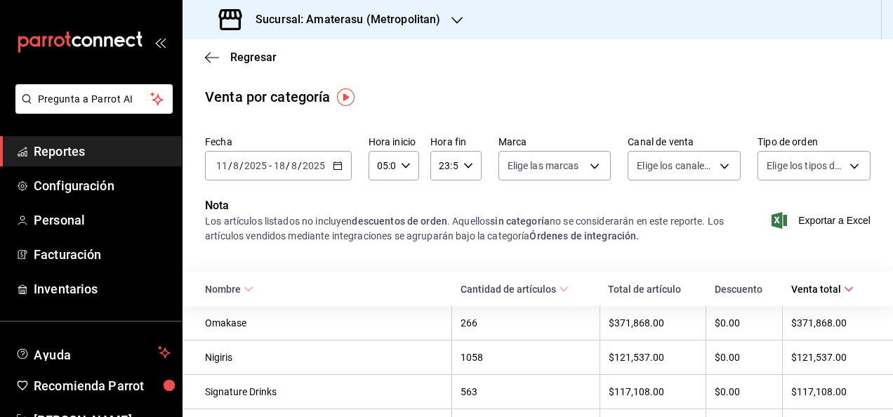
click at [536, 98] on div "Venta por categoría" at bounding box center [538, 96] width 710 height 21
click at [826, 225] on span "Exportar a Excel" at bounding box center [822, 220] width 96 height 17
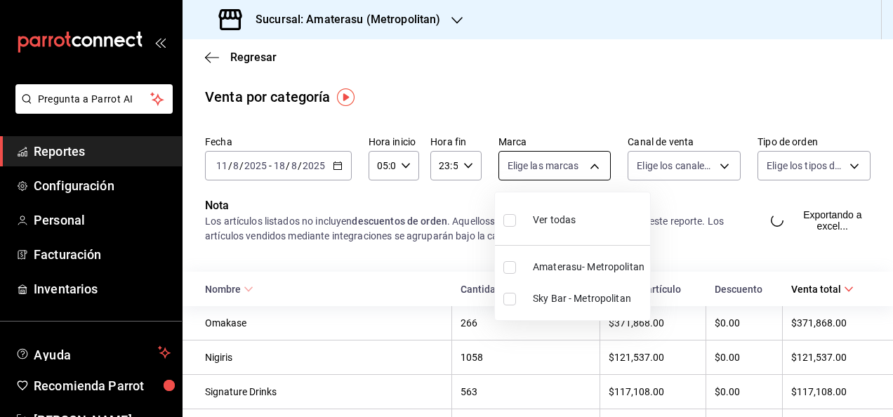
click at [595, 171] on body "Pregunta a Parrot AI Reportes Configuración Personal Facturación Inventarios Ay…" at bounding box center [446, 208] width 893 height 417
click at [598, 268] on span "Amaterasu- Metropolitan" at bounding box center [589, 267] width 112 height 15
click at [689, 250] on div at bounding box center [446, 208] width 893 height 417
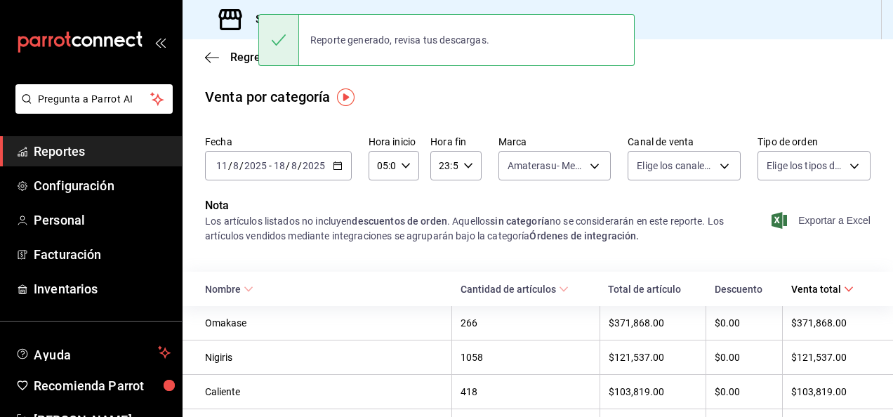
click at [821, 224] on span "Exportar a Excel" at bounding box center [822, 220] width 96 height 17
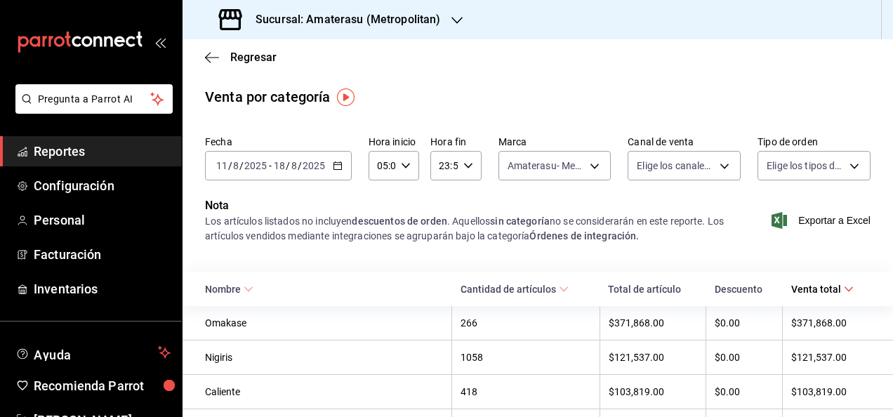
click at [409, 105] on div "Venta por categoría" at bounding box center [538, 96] width 710 height 21
click at [256, 47] on div "Regresar" at bounding box center [538, 57] width 710 height 36
click at [254, 51] on span "Regresar" at bounding box center [253, 57] width 46 height 13
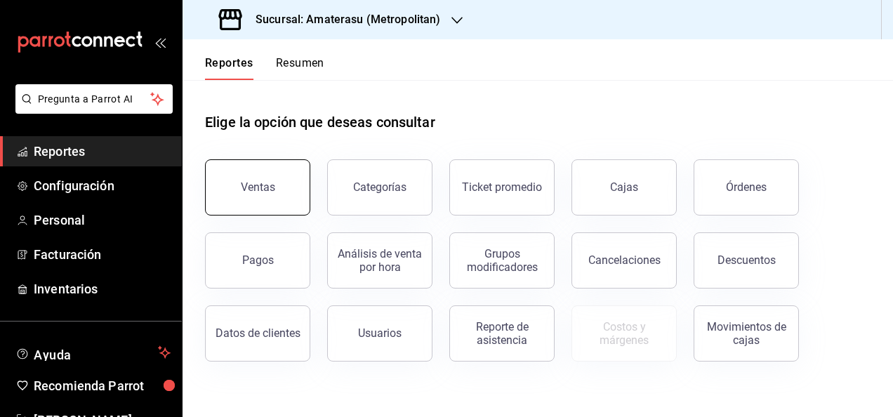
click at [262, 182] on div "Ventas" at bounding box center [258, 186] width 34 height 13
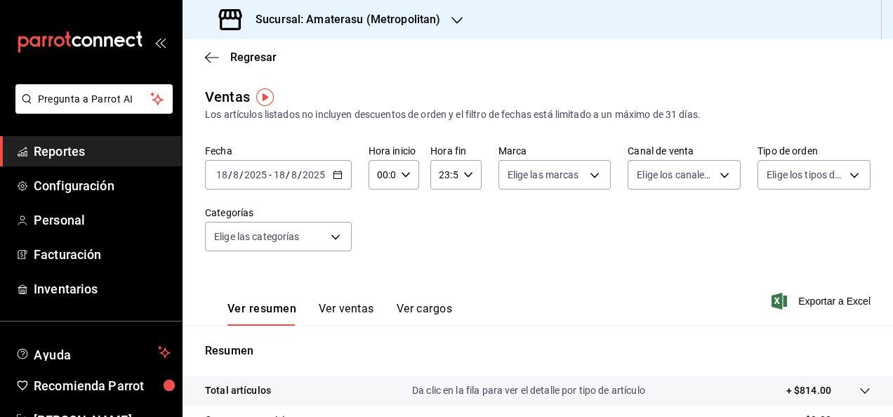
click at [336, 171] on icon "button" at bounding box center [338, 175] width 10 height 10
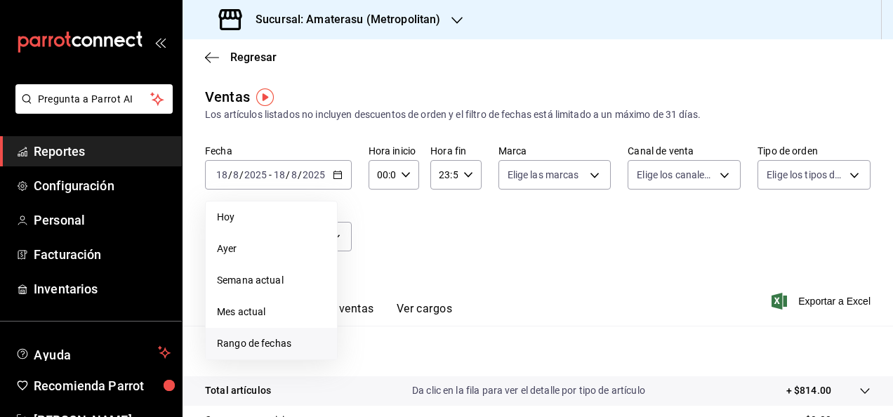
click at [271, 347] on span "Rango de fechas" at bounding box center [271, 343] width 109 height 15
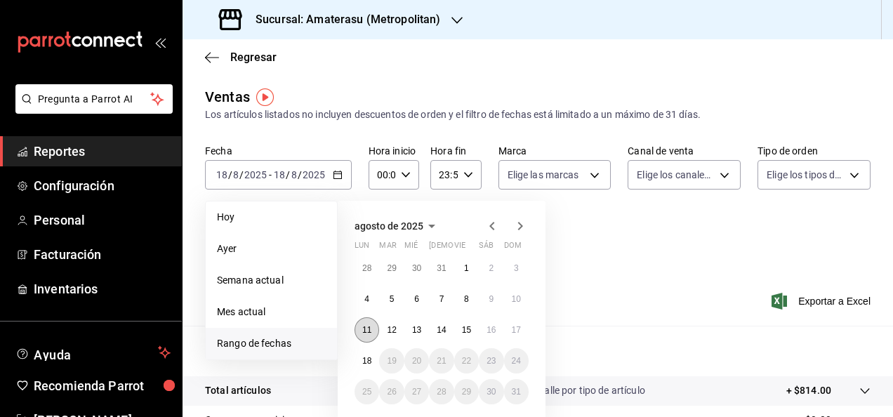
click at [376, 332] on button "11" at bounding box center [367, 329] width 25 height 25
click at [366, 358] on abbr "18" at bounding box center [366, 361] width 9 height 10
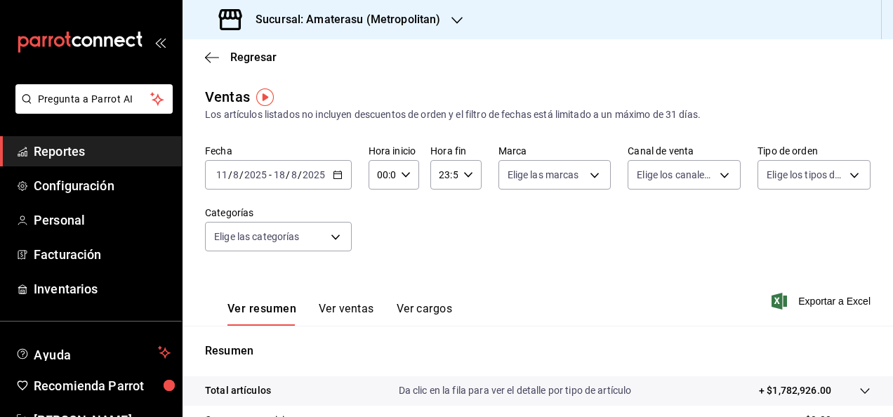
click at [666, 295] on div "Ver resumen Ver ventas Ver cargos Exportar a Excel" at bounding box center [538, 297] width 710 height 58
click at [586, 181] on body "Pregunta a Parrot AI Reportes Configuración Personal Facturación Inventarios Ay…" at bounding box center [446, 208] width 893 height 417
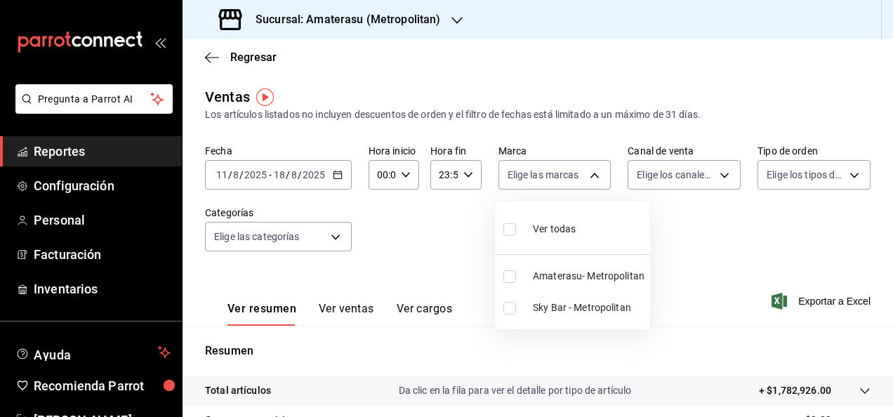
click at [548, 282] on span "Amaterasu- Metropolitan" at bounding box center [589, 276] width 112 height 15
click at [786, 312] on div at bounding box center [446, 208] width 893 height 417
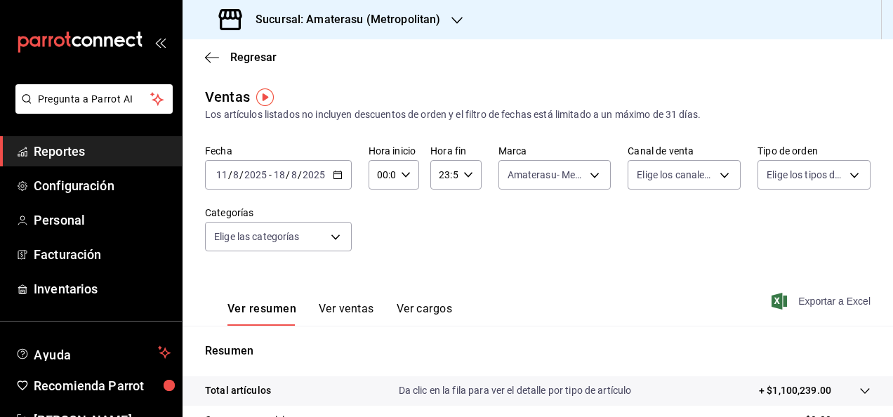
click at [799, 301] on span "Exportar a Excel" at bounding box center [822, 301] width 96 height 17
click at [363, 317] on button "Ver ventas" at bounding box center [346, 314] width 55 height 24
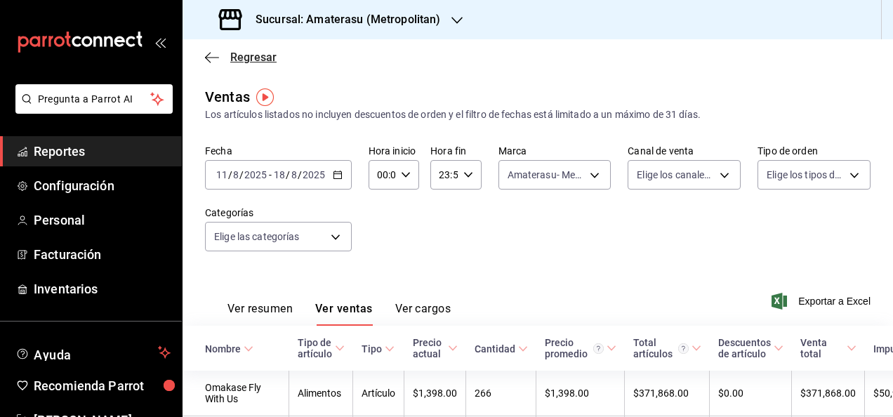
click at [222, 54] on span "Regresar" at bounding box center [241, 57] width 72 height 13
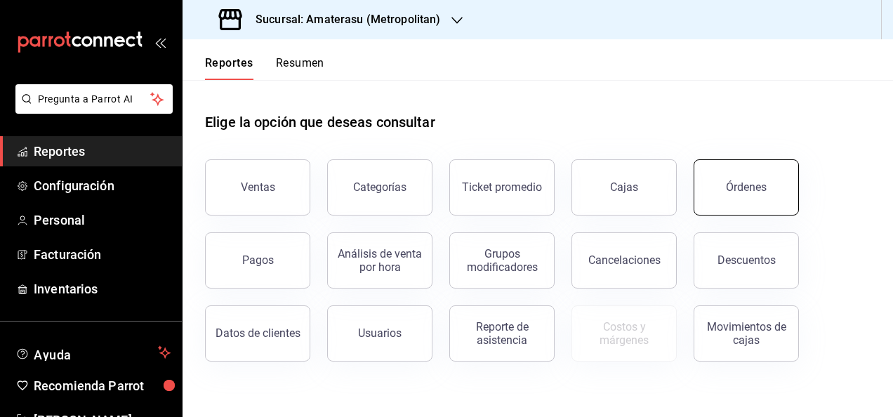
click at [740, 172] on button "Órdenes" at bounding box center [746, 187] width 105 height 56
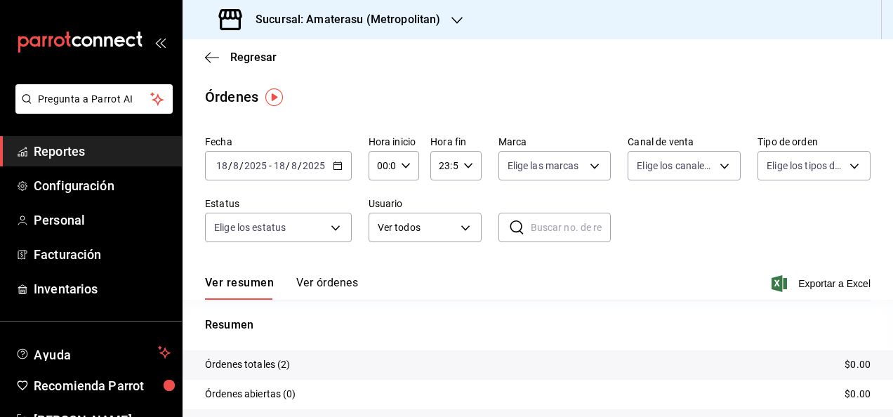
click at [319, 284] on button "Ver órdenes" at bounding box center [327, 288] width 62 height 24
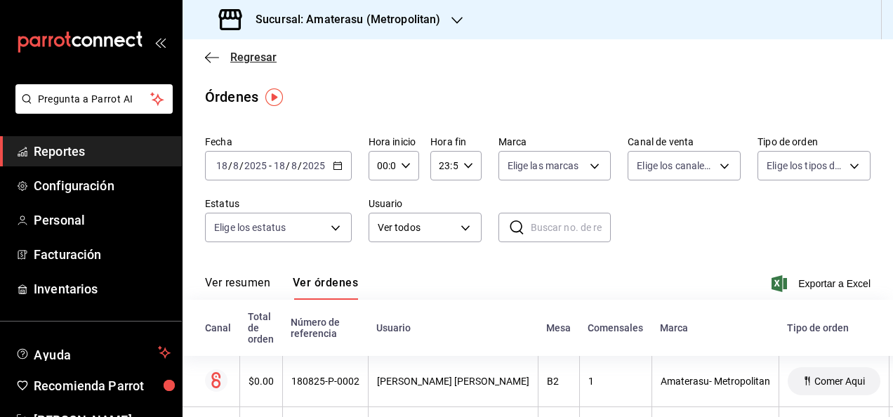
drag, startPoint x: 232, startPoint y: 72, endPoint x: 246, endPoint y: 60, distance: 17.9
click at [246, 60] on div "Regresar" at bounding box center [538, 57] width 710 height 36
click at [246, 60] on span "Regresar" at bounding box center [253, 57] width 46 height 13
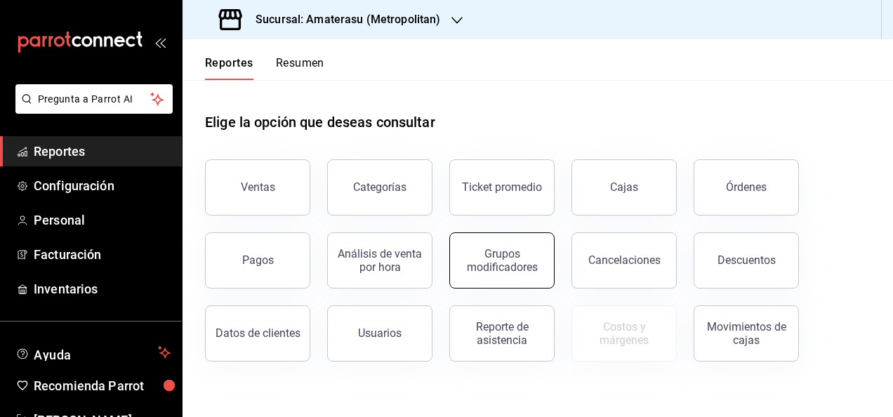
click at [495, 246] on button "Grupos modificadores" at bounding box center [501, 260] width 105 height 56
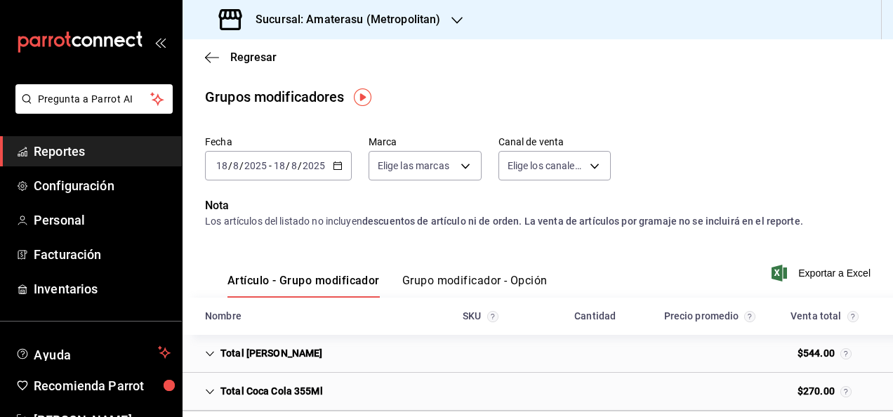
drag, startPoint x: 239, startPoint y: 48, endPoint x: 249, endPoint y: 73, distance: 27.4
click at [249, 73] on div "Regresar" at bounding box center [538, 57] width 710 height 36
click at [250, 65] on div "Regresar" at bounding box center [538, 57] width 710 height 36
click at [251, 62] on span "Regresar" at bounding box center [253, 57] width 46 height 13
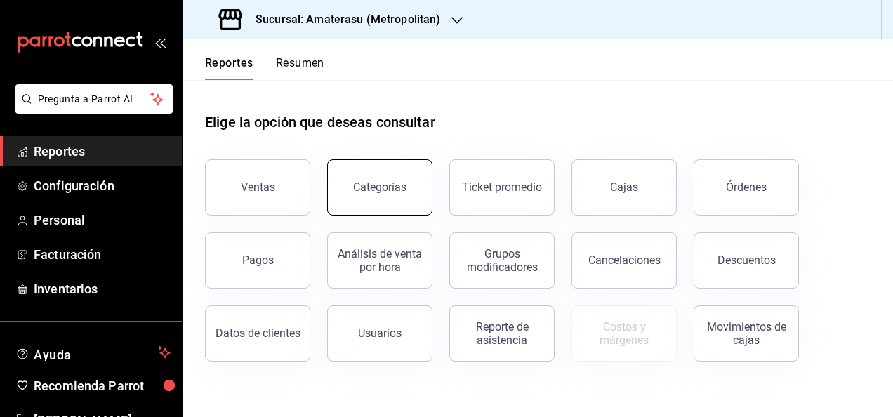
click at [392, 183] on div "Categorías" at bounding box center [379, 186] width 53 height 13
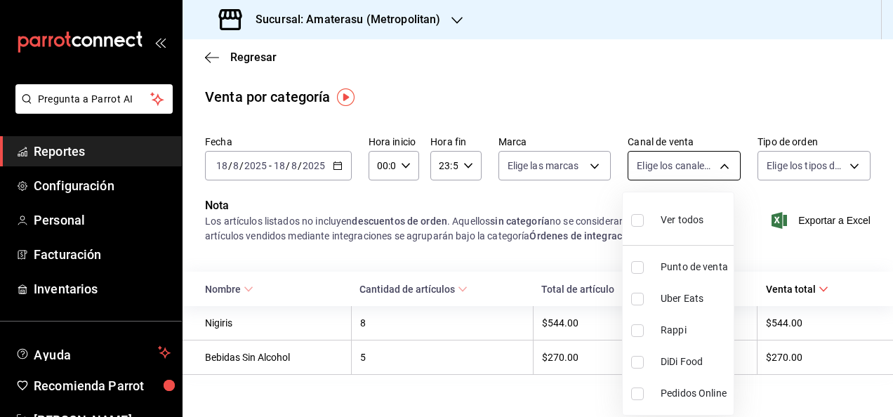
click at [715, 159] on body "Pregunta a Parrot AI Reportes Configuración Personal Facturación Inventarios Ay…" at bounding box center [446, 208] width 893 height 417
click at [715, 159] on div at bounding box center [446, 208] width 893 height 417
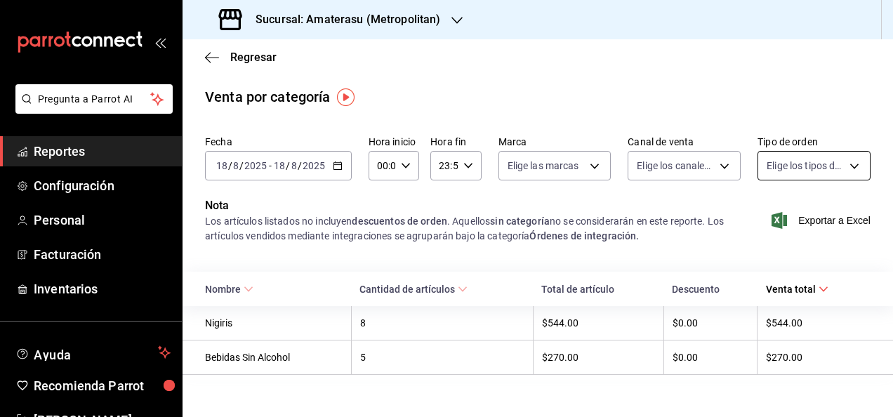
click at [817, 171] on body "Pregunta a Parrot AI Reportes Configuración Personal Facturación Inventarios Ay…" at bounding box center [446, 208] width 893 height 417
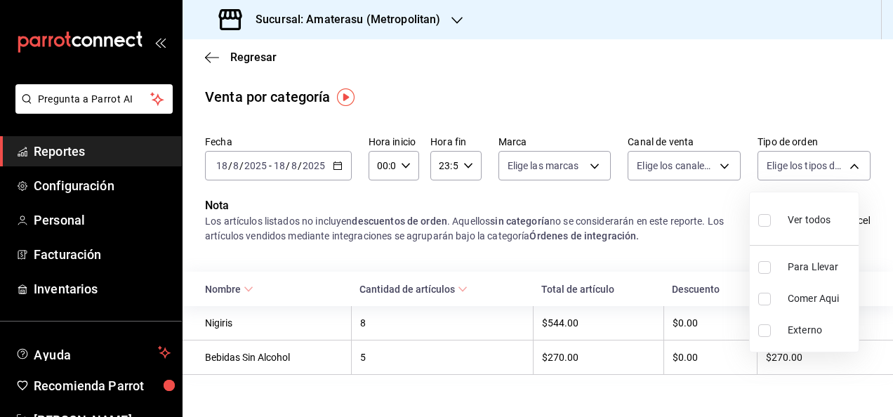
click at [659, 172] on div at bounding box center [446, 208] width 893 height 417
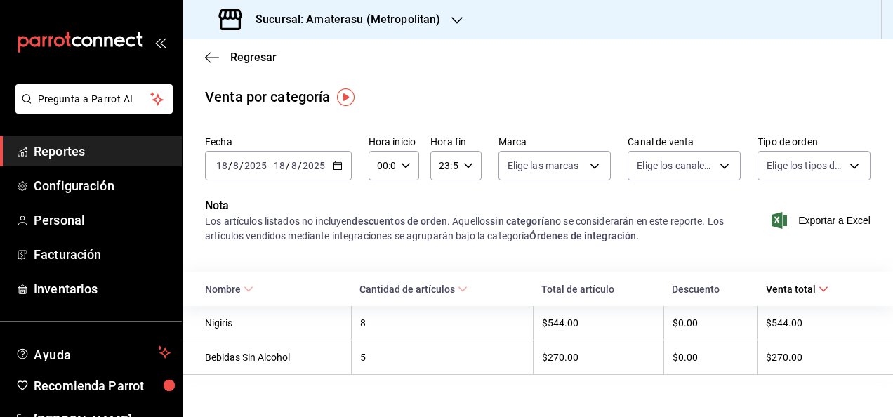
click at [611, 164] on div "Fecha [DATE] [DATE] - [DATE] [DATE] Hora inicio 00:00 Hora inicio Hora fin 23:5…" at bounding box center [538, 163] width 666 height 67
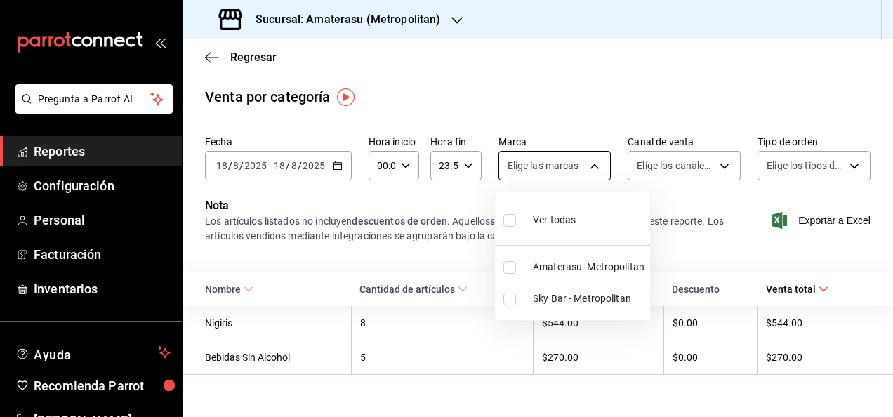
click at [588, 165] on body "Pregunta a Parrot AI Reportes Configuración Personal Facturación Inventarios Ay…" at bounding box center [446, 208] width 893 height 417
click at [535, 260] on span "Amaterasu- Metropolitan" at bounding box center [589, 267] width 112 height 15
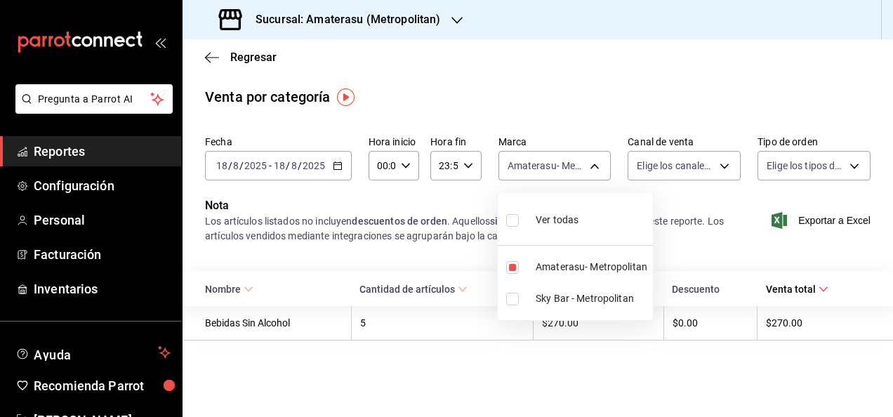
click at [343, 166] on div at bounding box center [446, 208] width 893 height 417
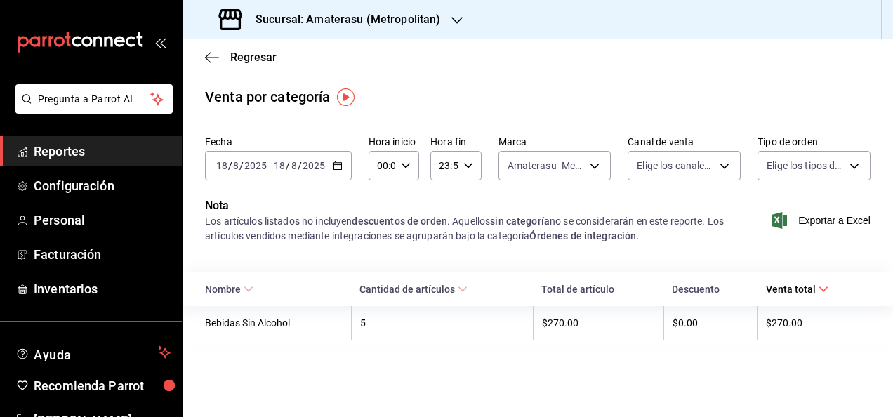
click at [343, 166] on div "[DATE] [DATE] - [DATE] [DATE]" at bounding box center [278, 165] width 147 height 29
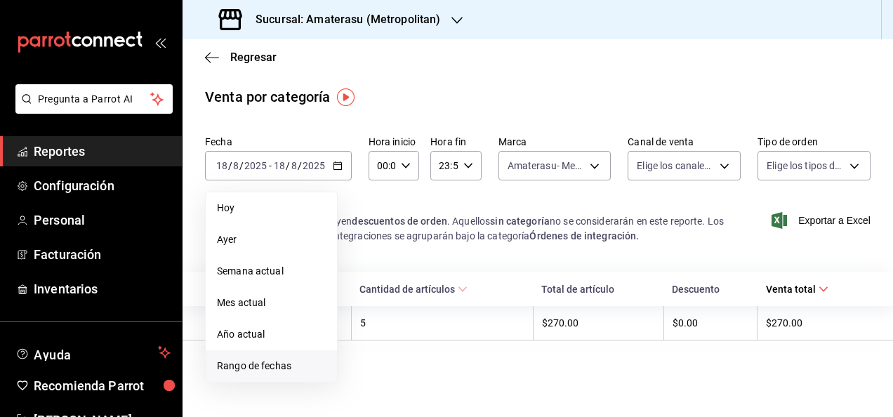
click at [270, 359] on span "Rango de fechas" at bounding box center [271, 366] width 109 height 15
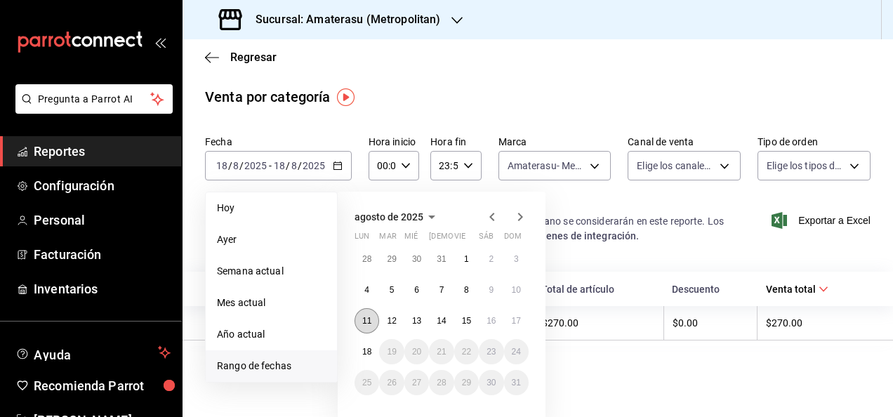
click at [364, 323] on abbr "11" at bounding box center [366, 321] width 9 height 10
click at [368, 359] on button "18" at bounding box center [367, 351] width 25 height 25
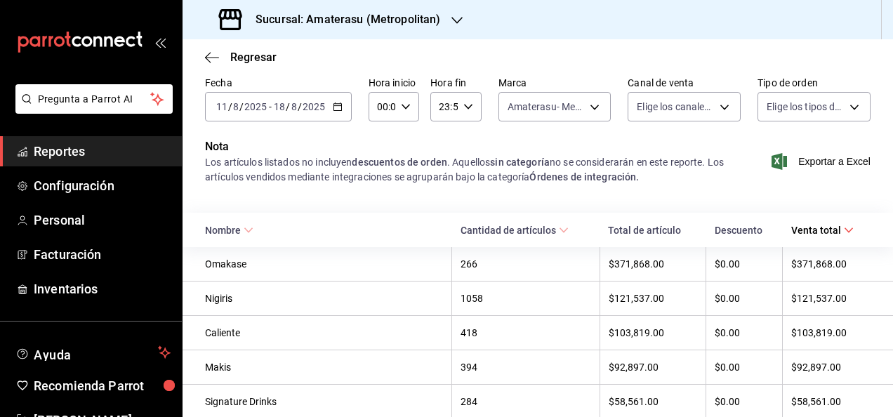
scroll to position [68, 0]
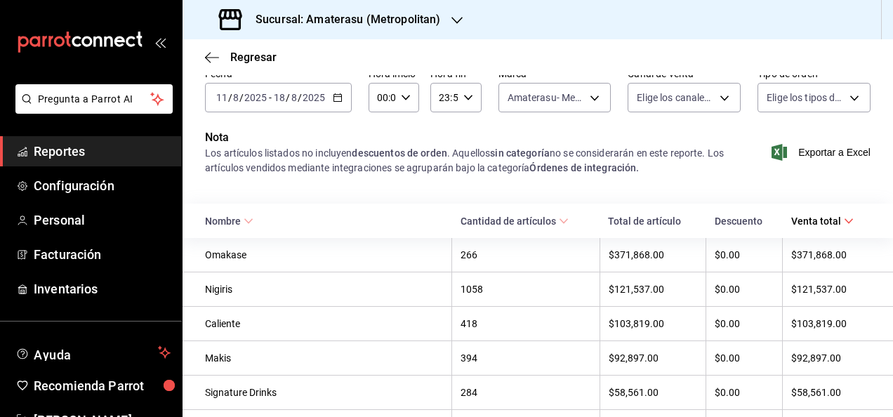
click at [479, 227] on span "Cantidad de artículos" at bounding box center [515, 221] width 108 height 11
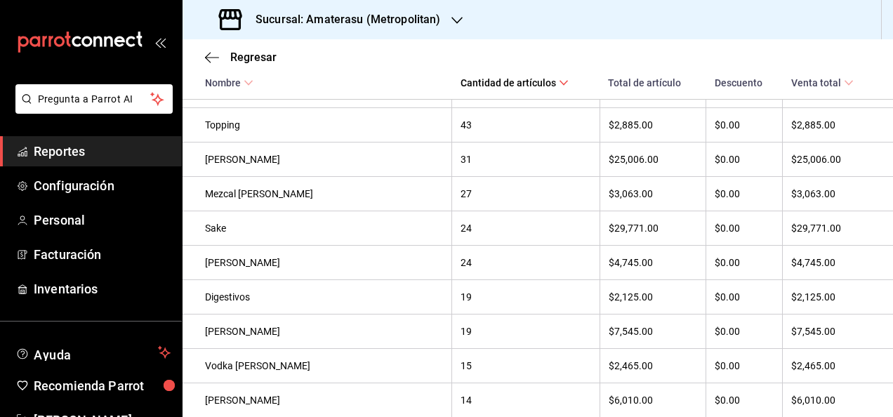
scroll to position [741, 0]
drag, startPoint x: 206, startPoint y: 163, endPoint x: 812, endPoint y: 165, distance: 605.2
click at [812, 165] on tr "Vino Tinto 31 $25,006.00 $0.00 $25,006.00" at bounding box center [538, 159] width 710 height 34
drag, startPoint x: 812, startPoint y: 165, endPoint x: 797, endPoint y: 178, distance: 19.9
click at [797, 176] on th "$25,006.00" at bounding box center [838, 159] width 110 height 34
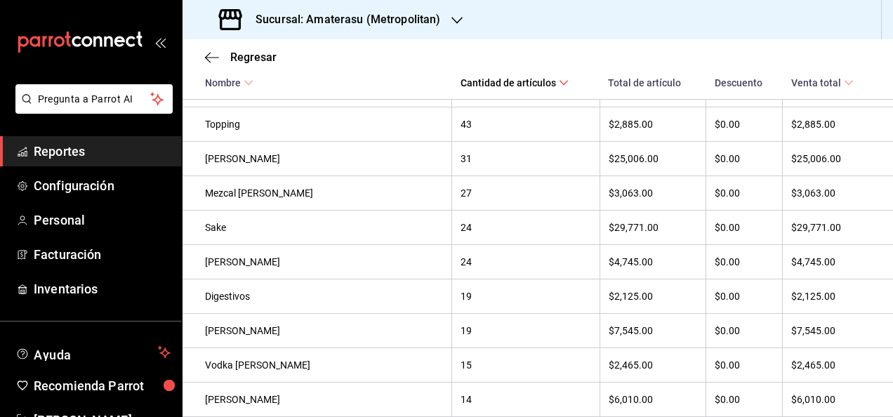
click at [342, 278] on th "[PERSON_NAME]" at bounding box center [318, 262] width 270 height 34
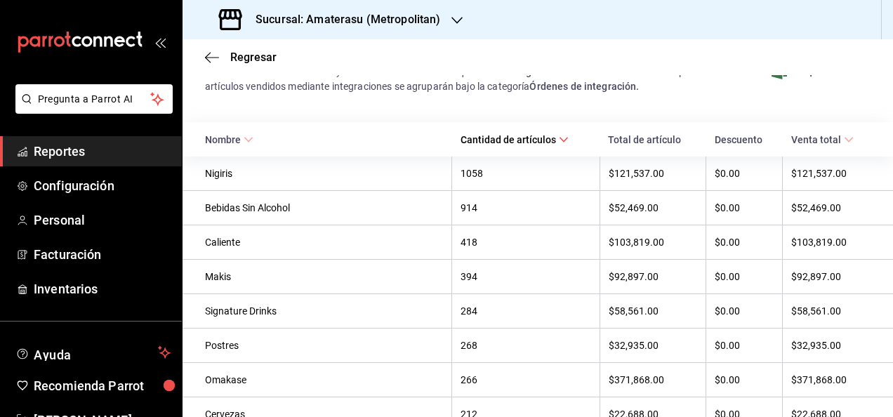
scroll to position [0, 0]
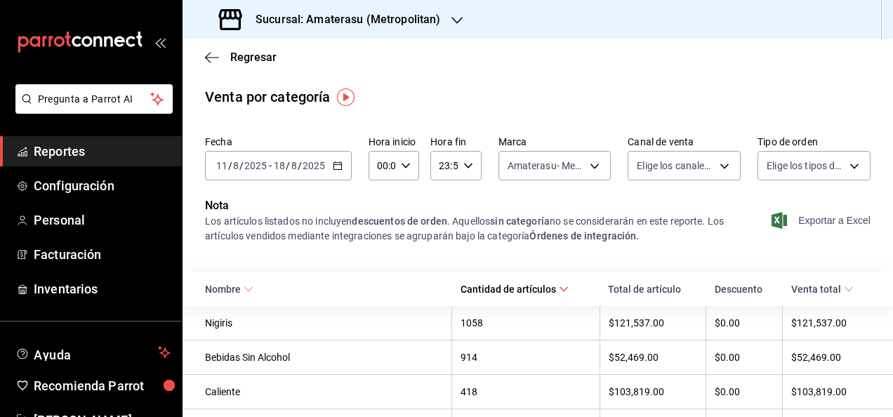
click at [823, 223] on span "Exportar a Excel" at bounding box center [822, 220] width 96 height 17
click at [238, 55] on span "Regresar" at bounding box center [253, 57] width 46 height 13
